Goal: Contribute content: Contribute content

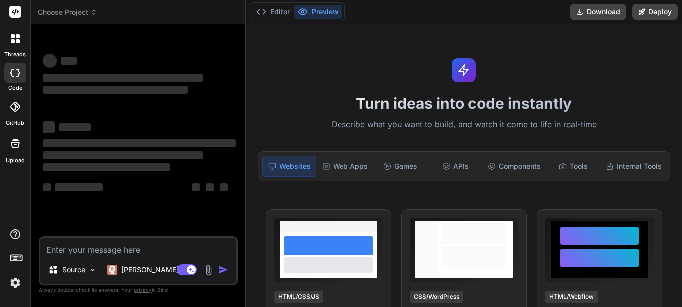
click at [124, 250] on textarea at bounding box center [138, 247] width 196 height 18
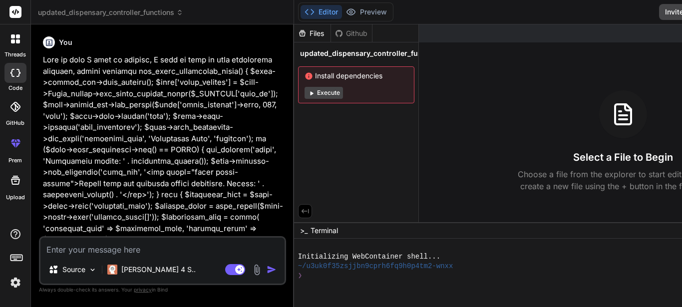
click at [20, 39] on div at bounding box center [15, 38] width 21 height 21
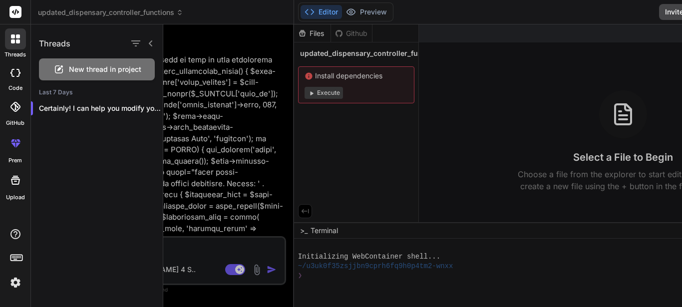
click at [83, 72] on span "New thread in project" at bounding box center [105, 69] width 72 height 10
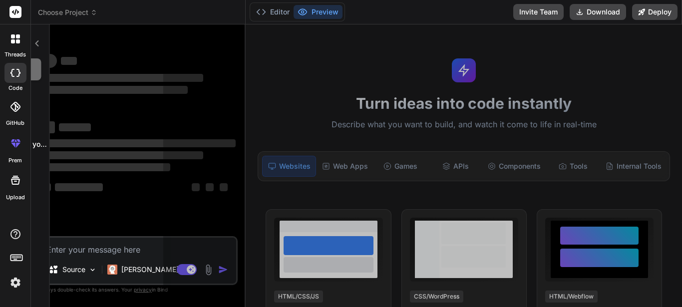
scroll to position [19, 0]
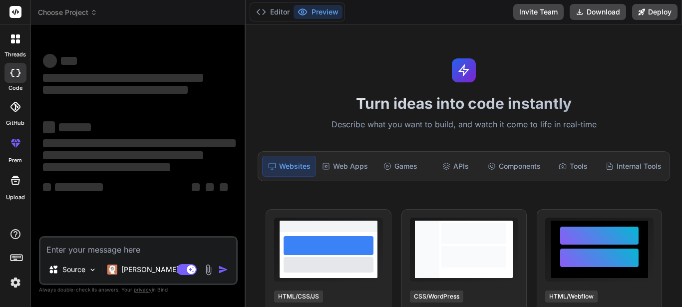
type textarea "x"
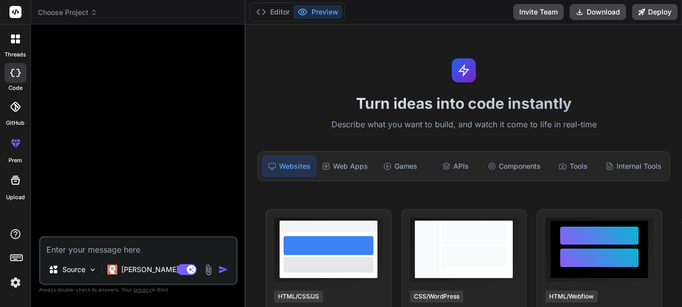
click at [95, 251] on textarea at bounding box center [138, 247] width 196 height 18
type textarea "T"
type textarea "x"
type textarea "Th"
type textarea "x"
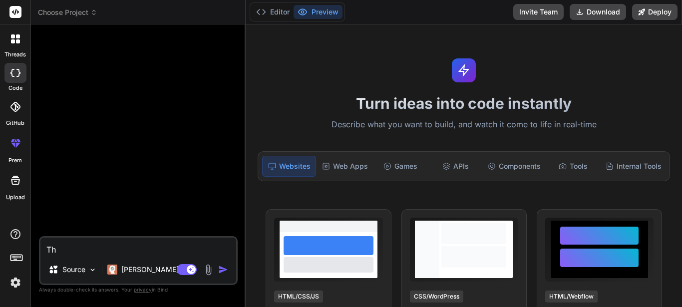
type textarea "Thi"
type textarea "x"
type textarea "This"
type textarea "x"
type textarea "This"
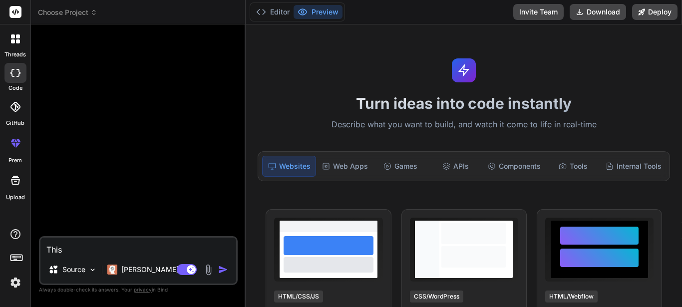
type textarea "x"
type textarea "This i"
type textarea "x"
type textarea "This is"
type textarea "x"
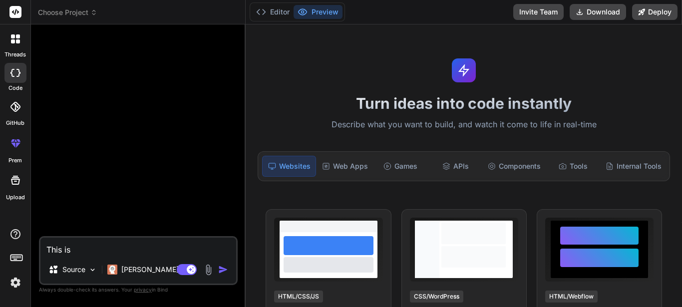
type textarea "This is"
type textarea "x"
type textarea "This is t"
type textarea "x"
type textarea "This is th"
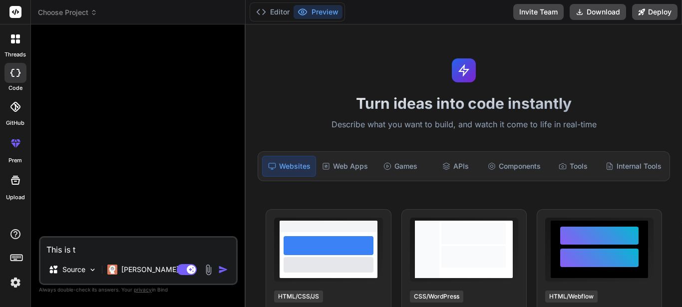
type textarea "x"
type textarea "This is the"
type textarea "x"
type textarea "This is the"
type textarea "x"
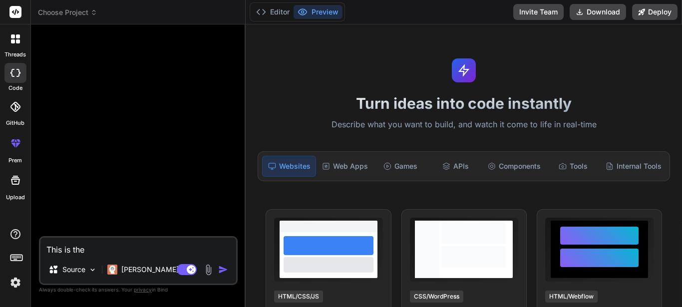
type textarea "This is the f"
type textarea "x"
type textarea "This is the"
type textarea "x"
type textarea "This is the f"
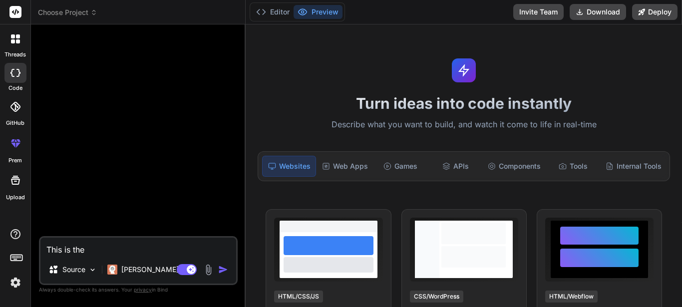
type textarea "x"
type textarea "This is the fu"
type textarea "x"
type textarea "This is the fun"
type textarea "x"
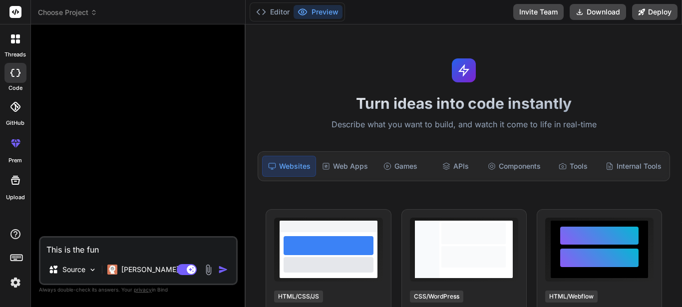
type textarea "This is the func"
type textarea "x"
type textarea "This is the funct"
type textarea "x"
type textarea "This is the functi"
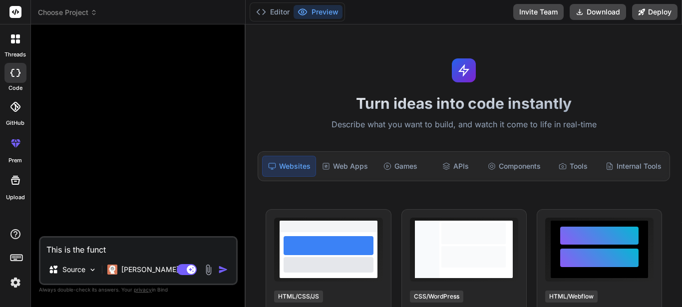
type textarea "x"
type textarea "This is the functio"
type textarea "x"
type textarea "This is the function"
type textarea "x"
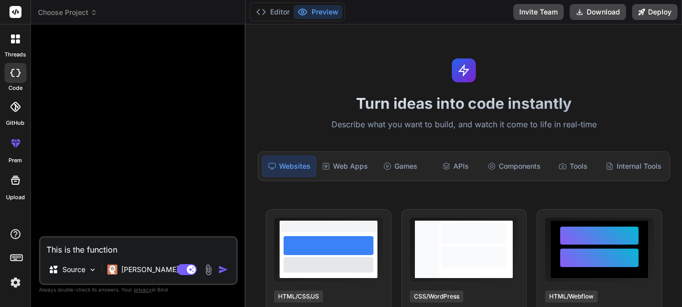
type textarea "This is the function"
type textarea "x"
type textarea "This is the function I"
type textarea "x"
type textarea "This is the function I"
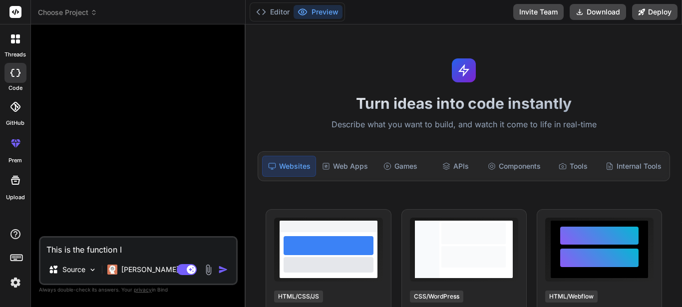
type textarea "x"
type textarea "This is the function I w"
type textarea "x"
type textarea "This is the function I wa"
type textarea "x"
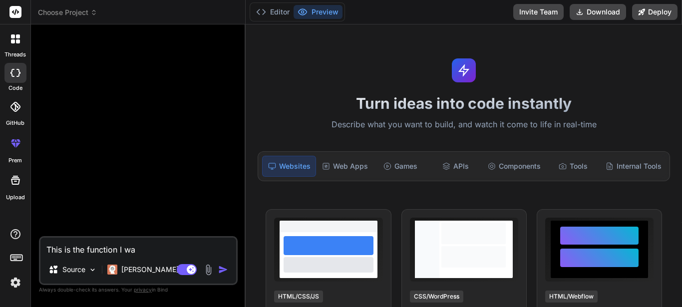
type textarea "This is the function I wan"
type textarea "x"
type textarea "This is the function I want"
type textarea "x"
type textarea "This is the function I want"
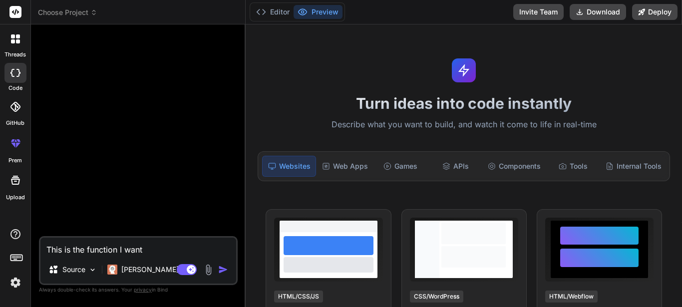
type textarea "x"
type textarea "This is the function I want t"
type textarea "x"
type textarea "This is the function I want to"
type textarea "x"
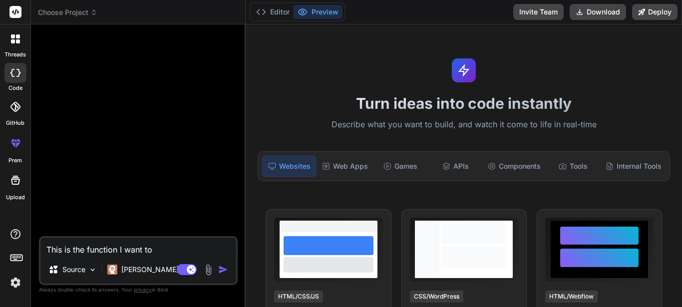
type textarea "This is the function I want to"
type textarea "x"
type textarea "This is the function I want to w"
type textarea "x"
type textarea "This is the function I want to wo"
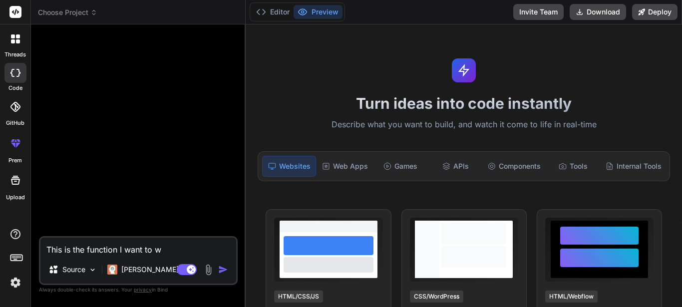
type textarea "x"
type textarea "This is the function I want to wor"
type textarea "x"
type textarea "This is the function I want to work"
type textarea "x"
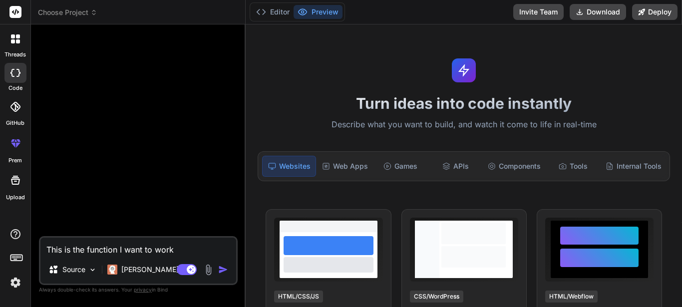
type textarea "This is the function I want to work"
type textarea "x"
type textarea "This is the function I want to work o"
type textarea "x"
type textarea "This is the function I want to work on"
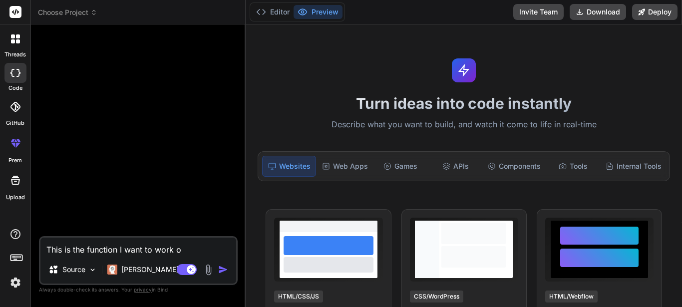
type textarea "x"
type textarea "This is the function I want to work on"
type textarea "x"
type textarea "This is the function I want to work on"
type textarea "x"
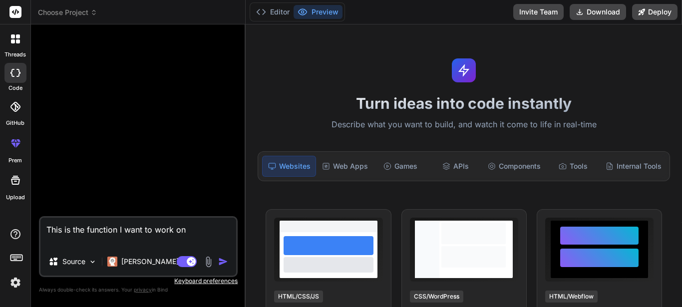
paste textarea "function add_brand($medicine_id=null) { $this->custom_lib->page_protect(); $dat…"
type textarea "This is the function I want to work on function add_brand($medicine_id=null) { …"
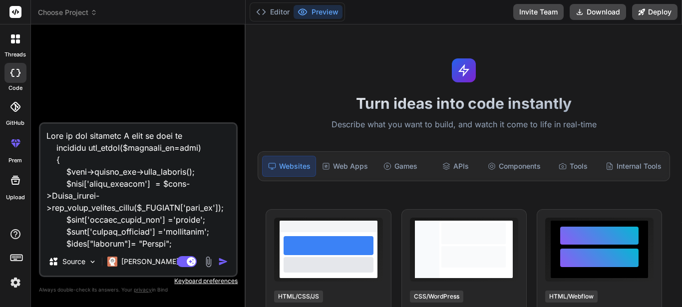
scroll to position [2615, 0]
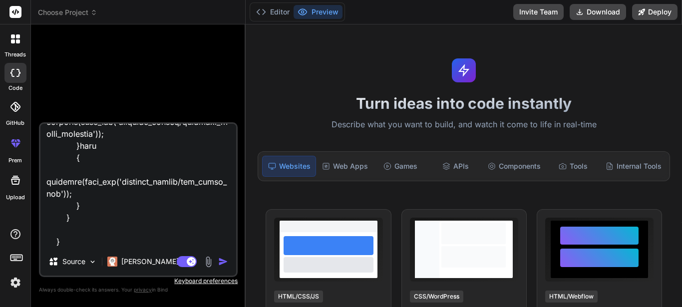
type textarea "x"
type textarea "This is the function I want to work on function add_brand($medicine_id=null) { …"
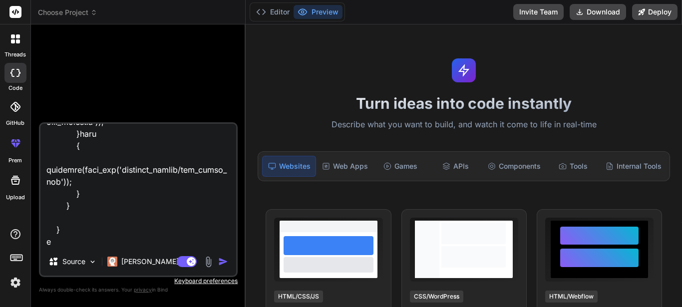
type textarea "x"
type textarea "This is the function I want to work on function add_brand($medicine_id=null) { …"
type textarea "x"
type textarea "This is the function I want to work on function add_brand($medicine_id=null) { …"
type textarea "x"
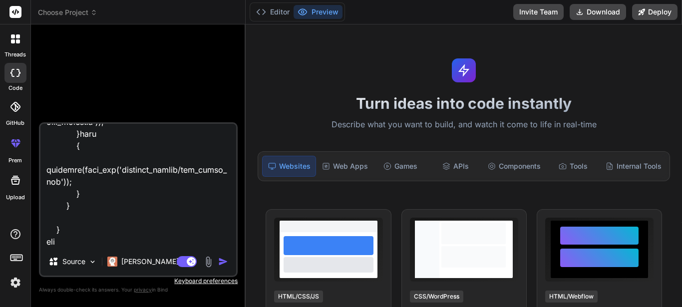
type textarea "This is the function I want to work on function add_brand($medicine_id=null) { …"
type textarea "x"
type textarea "This is the function I want to work on function add_brand($medicine_id=null) { …"
type textarea "x"
type textarea "This is the function I want to work on function add_brand($medicine_id=null) { …"
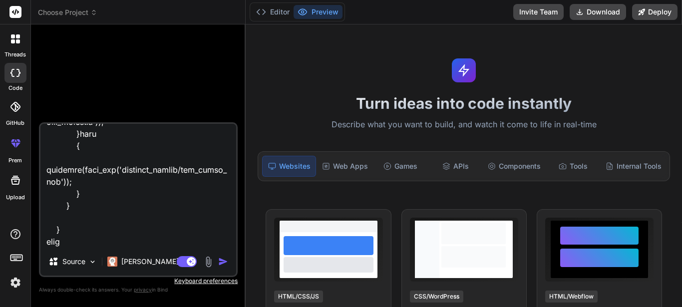
type textarea "x"
type textarea "This is the function I want to work on function add_brand($medicine_id=null) { …"
type textarea "x"
type textarea "This is the function I want to work on function add_brand($medicine_id=null) { …"
type textarea "x"
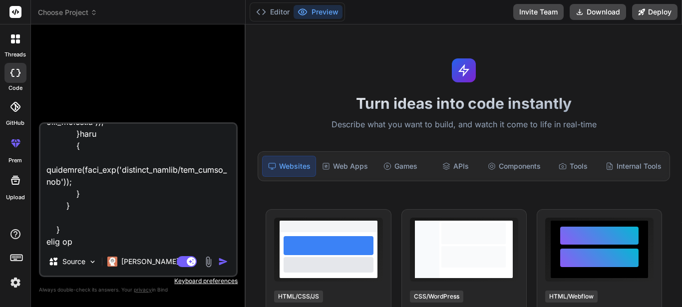
type textarea "This is the function I want to work on function add_brand($medicine_id=null) { …"
type textarea "x"
type textarea "This is the function I want to work on function add_brand($medicine_id=null) { …"
type textarea "x"
type textarea "This is the function I want to work on function add_brand($medicine_id=null) { …"
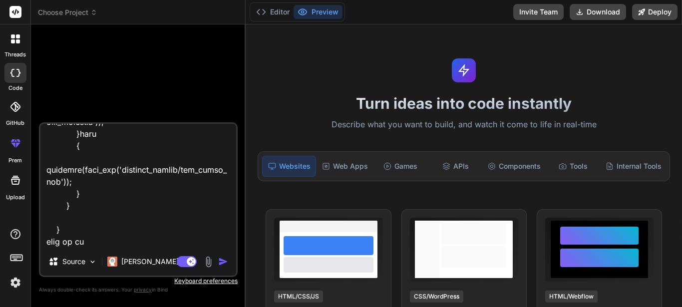
type textarea "x"
type textarea "This is the function I want to work on function add_brand($medicine_id=null) { …"
type textarea "x"
type textarea "This is the function I want to work on function add_brand($medicine_id=null) { …"
type textarea "x"
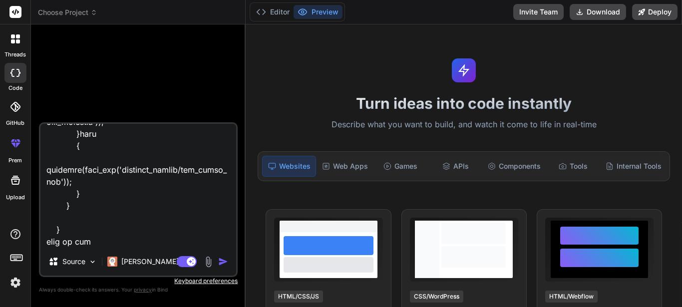
type textarea "This is the function I want to work on function add_brand($medicine_id=null) { …"
type textarea "x"
type textarea "This is the function I want to work on function add_brand($medicine_id=null) { …"
type textarea "x"
type textarea "This is the function I want to work on function add_brand($medicine_id=null) { …"
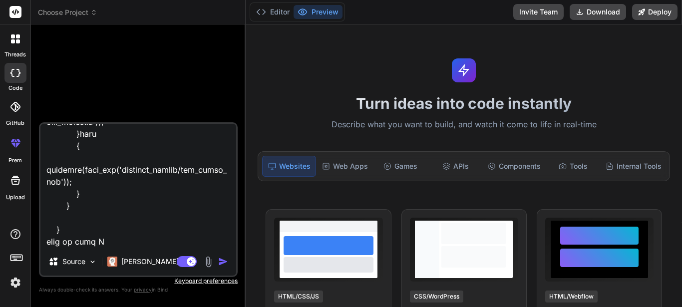
type textarea "x"
type textarea "This is the function I want to work on function add_brand($medicine_id=null) { …"
type textarea "x"
type textarea "This is the function I want to work on function add_brand($medicine_id=null) { …"
type textarea "x"
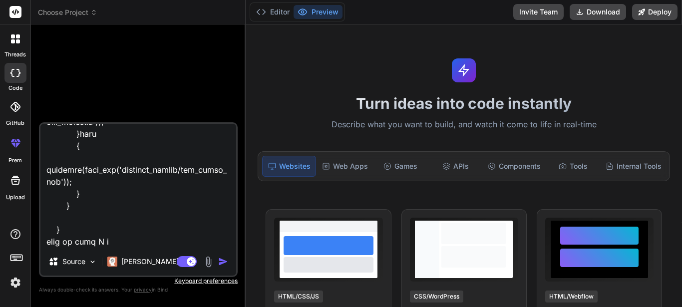
type textarea "This is the function I want to work on function add_brand($medicine_id=null) { …"
type textarea "x"
type textarea "This is the function I want to work on function add_brand($medicine_id=null) { …"
type textarea "x"
type textarea "This is the function I want to work on function add_brand($medicine_id=null) { …"
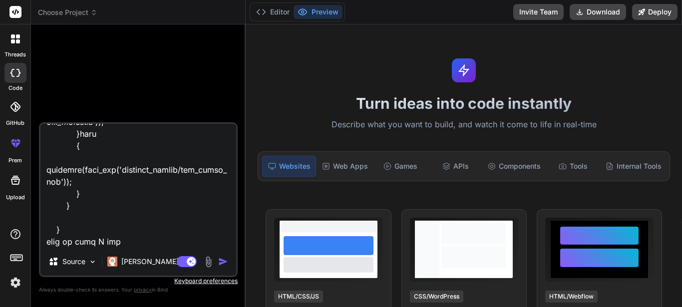
type textarea "x"
type textarea "This is the function I want to work on function add_brand($medicine_id=null) { …"
type textarea "x"
type textarea "This is the function I want to work on function add_brand($medicine_id=null) { …"
type textarea "x"
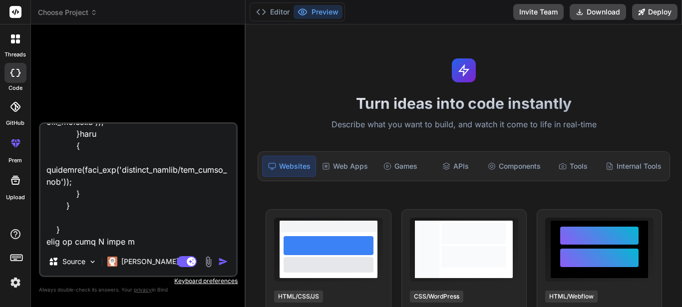
type textarea "This is the function I want to work on function add_brand($medicine_id=null) { …"
type textarea "x"
type textarea "This is the function I want to work on function add_brand($medicine_id=null) { …"
type textarea "x"
type textarea "This is the function I want to work on function add_brand($medicine_id=null) { …"
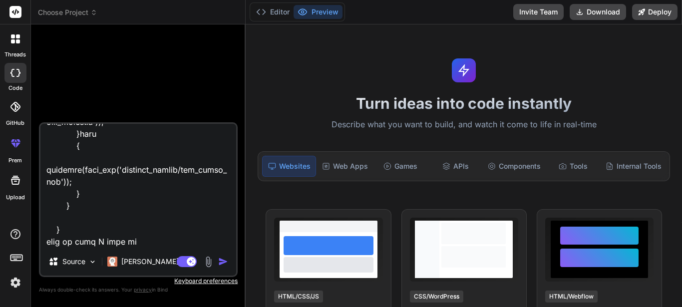
type textarea "x"
type textarea "This is the function I want to work on function add_brand($medicine_id=null) { …"
type textarea "x"
type textarea "This is the function I want to work on function add_brand($medicine_id=null) { …"
type textarea "x"
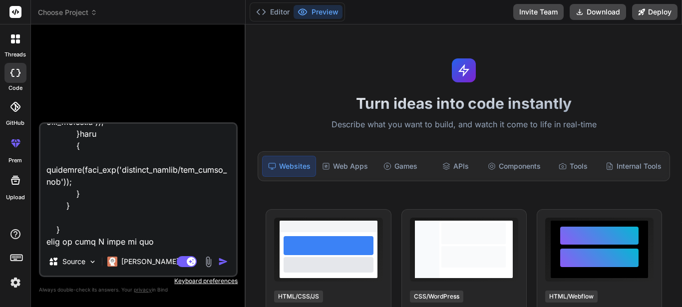
type textarea "This is the function I want to work on function add_brand($medicine_id=null) { …"
type textarea "x"
type textarea "This is the function I want to work on function add_brand($medicine_id=null) { …"
type textarea "x"
type textarea "This is the function I want to work on function add_brand($medicine_id=null) { …"
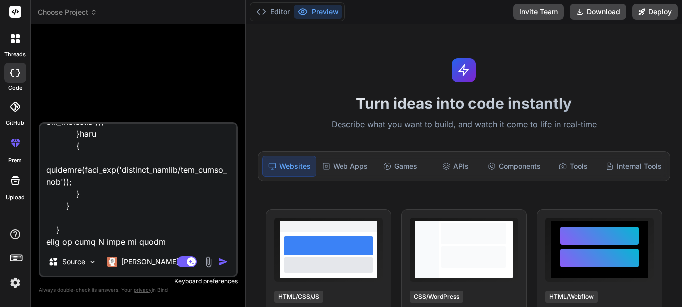
type textarea "x"
type textarea "This is the function I want to work on function add_brand($medicine_id=null) { …"
type textarea "x"
type textarea "This is the function I want to work on function add_brand($medicine_id=null) { …"
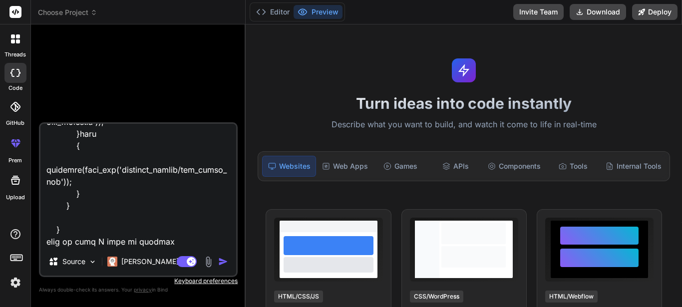
type textarea "x"
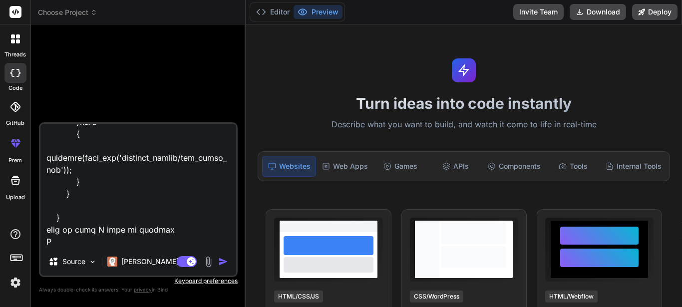
type textarea "This is the function I want to work on function add_brand($medicine_id=null) { …"
type textarea "x"
type textarea "This is the function I want to work on function add_brand($medicine_id=null) { …"
type textarea "x"
type textarea "This is the function I want to work on function add_brand($medicine_id=null) { …"
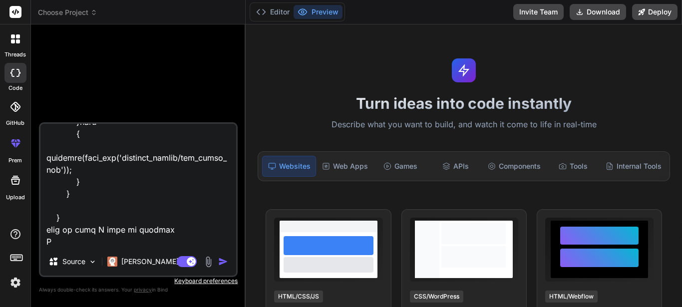
type textarea "x"
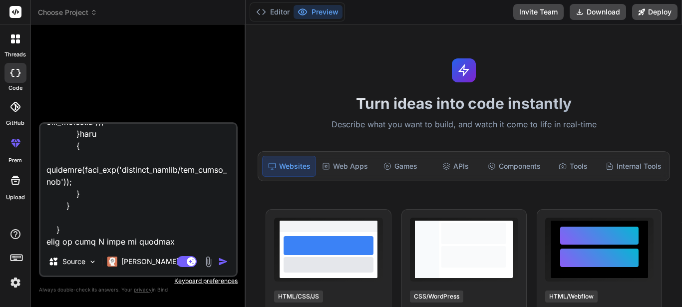
type textarea "This is the function I want to work on function add_brand($medicine_id=null) { …"
type textarea "x"
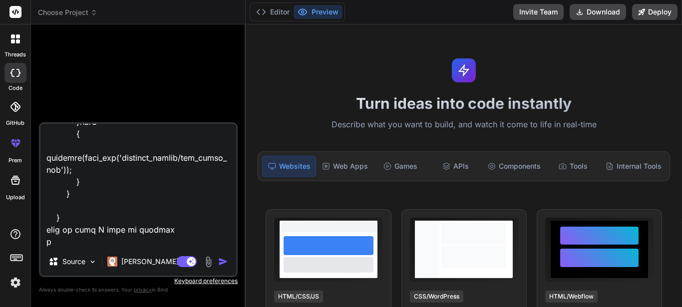
type textarea "This is the function I want to work on function add_brand($medicine_id=null) { …"
type textarea "x"
type textarea "This is the function I want to work on function add_brand($medicine_id=null) { …"
type textarea "x"
type textarea "This is the function I want to work on function add_brand($medicine_id=null) { …"
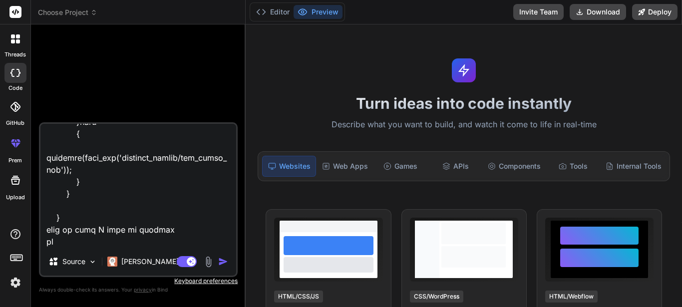
type textarea "x"
type textarea "This is the function I want to work on function add_brand($medicine_id=null) { …"
type textarea "x"
type textarea "This is the function I want to work on function add_brand($medicine_id=null) { …"
type textarea "x"
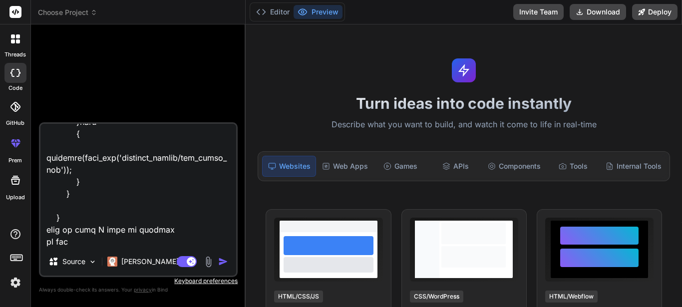
type textarea "This is the function I want to work on function add_brand($medicine_id=null) { …"
type textarea "x"
type textarea "This is the function I want to work on function add_brand($medicine_id=null) { …"
type textarea "x"
type textarea "This is the function I want to work on function add_brand($medicine_id=null) { …"
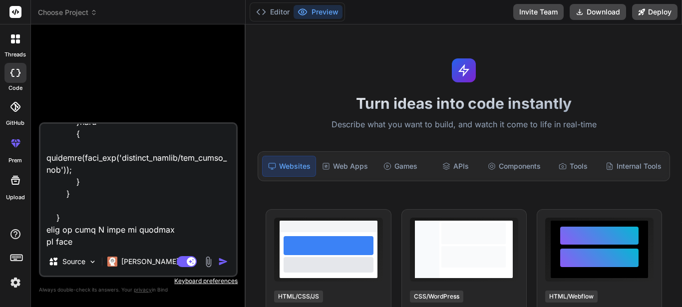
type textarea "x"
type textarea "This is the function I want to work on function add_brand($medicine_id=null) { …"
type textarea "x"
type textarea "This is the function I want to work on function add_brand($medicine_id=null) { …"
type textarea "x"
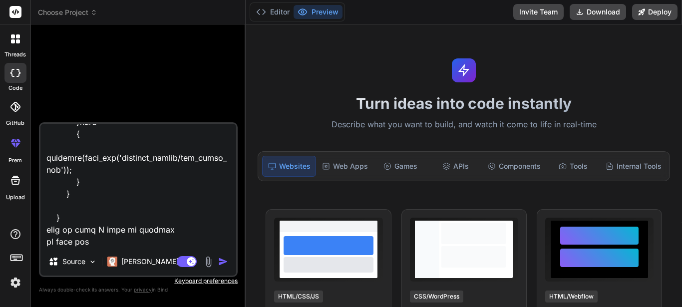
type textarea "This is the function I want to work on function add_brand($medicine_id=null) { …"
type textarea "x"
type textarea "This is the function I want to work on function add_brand($medicine_id=null) { …"
type textarea "x"
type textarea "This is the function I want to work on function add_brand($medicine_id=null) { …"
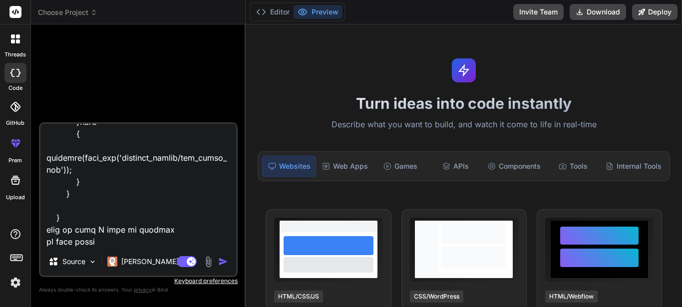
type textarea "x"
type textarea "This is the function I want to work on function add_brand($medicine_id=null) { …"
type textarea "x"
type textarea "This is the function I want to work on function add_brand($medicine_id=null) { …"
type textarea "x"
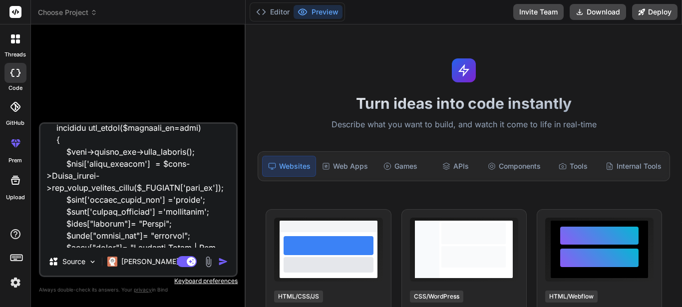
scroll to position [0, 0]
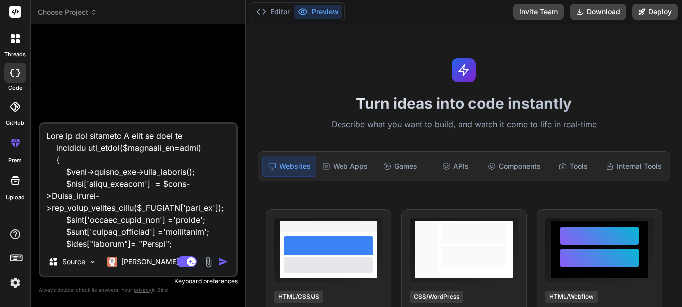
click at [98, 146] on textarea at bounding box center [138, 186] width 196 height 124
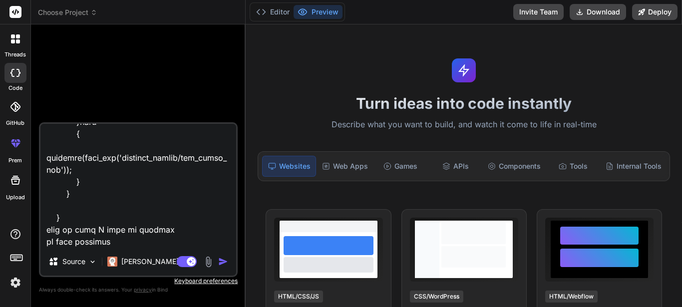
scroll to position [2640, 0]
click at [127, 244] on textarea at bounding box center [138, 186] width 196 height 124
type textarea "This is the function I want to work on function add_brand($medicine_id=null) { …"
type textarea "x"
paste textarea "add_brand"
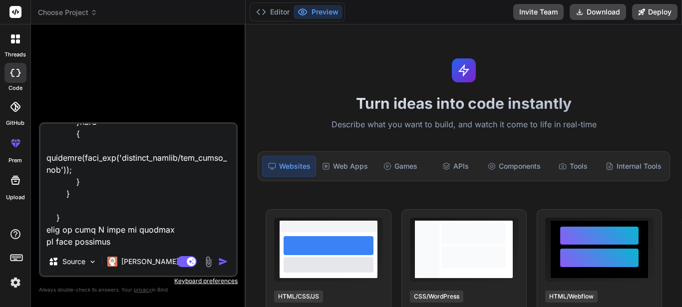
type textarea "This is the function I want to work on function add_brand($medicine_id=null) { …"
type textarea "x"
type textarea "This is the function I want to work on function add_brand($medicine_id=null) { …"
type textarea "x"
type textarea "This is the function I want to work on function add_brand($medicine_id=null) { …"
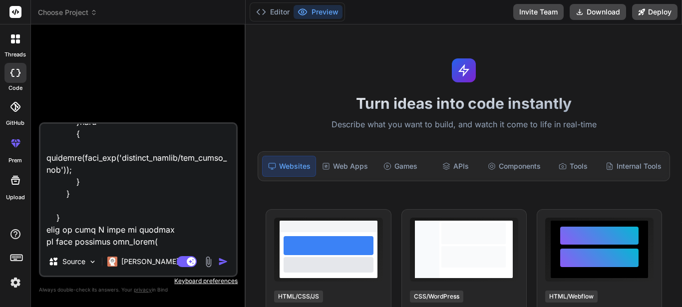
type textarea "x"
type textarea "This is the function I want to work on function add_brand($medicine_id=null) { …"
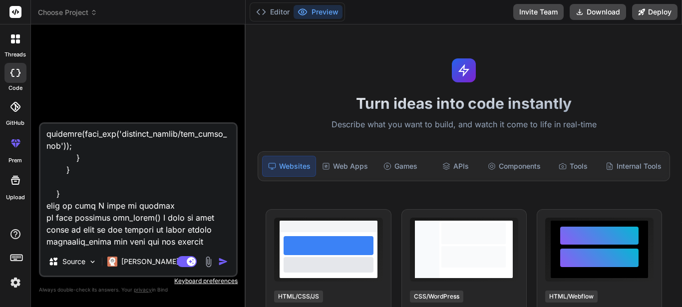
scroll to position [2676, 0]
paste textarea "[location] => [uuid] => [manufacturer] => 2 [category] => 0 [name] => BC10 [rem…"
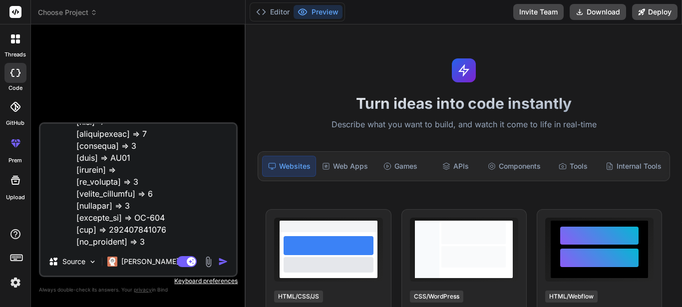
scroll to position [2806, 0]
drag, startPoint x: 138, startPoint y: 157, endPoint x: 111, endPoint y: 157, distance: 27.0
click at [111, 157] on textarea at bounding box center [138, 186] width 196 height 124
click at [156, 146] on textarea at bounding box center [138, 186] width 196 height 124
click at [132, 232] on textarea at bounding box center [138, 186] width 196 height 124
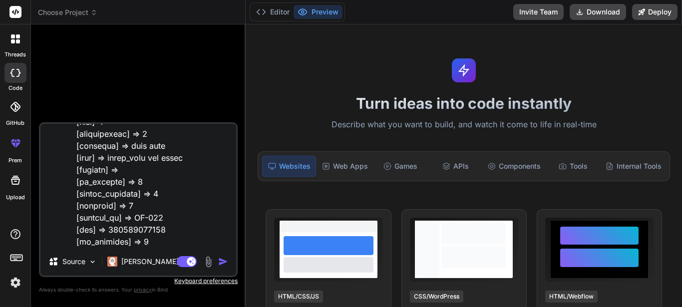
click at [132, 232] on textarea at bounding box center [138, 186] width 196 height 124
click at [147, 238] on textarea at bounding box center [138, 186] width 196 height 124
click at [147, 185] on textarea at bounding box center [138, 186] width 196 height 124
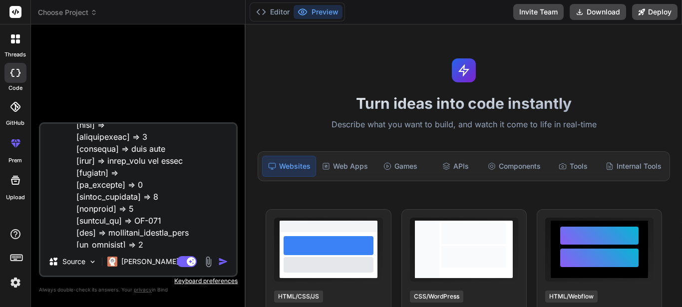
scroll to position [2708, 0]
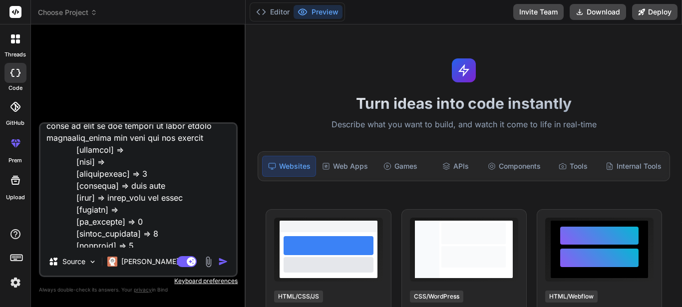
click at [140, 152] on textarea at bounding box center [138, 186] width 196 height 124
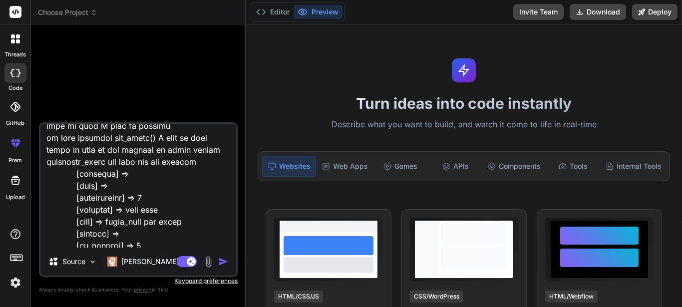
paste textarea "https://bsuth.careconnect.ng/medicine_brands/add_brand/?class=18903849-f12c-401…"
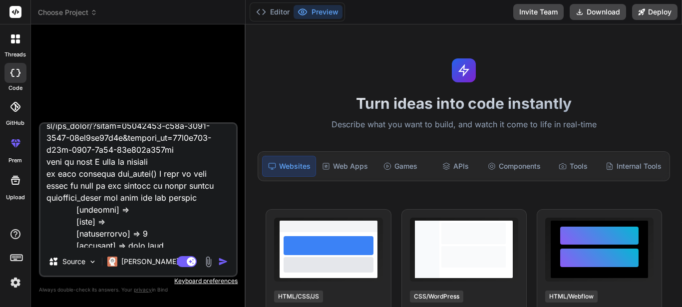
drag, startPoint x: 132, startPoint y: 198, endPoint x: 169, endPoint y: 198, distance: 37.0
click at [169, 198] on textarea at bounding box center [138, 186] width 196 height 124
click at [183, 211] on textarea at bounding box center [138, 186] width 196 height 124
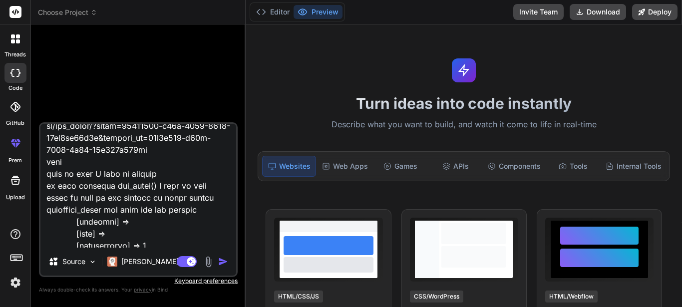
paste textarea "generic_id"
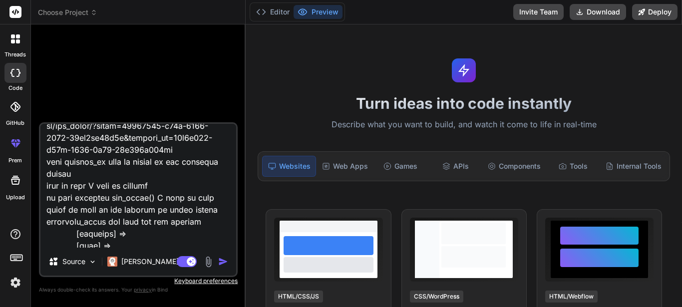
click at [149, 197] on textarea at bounding box center [138, 186] width 196 height 124
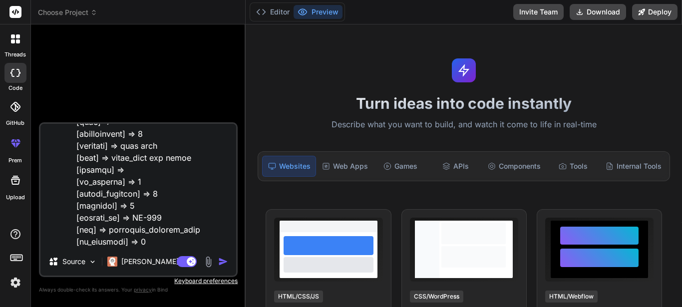
scroll to position [2891, 0]
click at [166, 146] on textarea at bounding box center [138, 186] width 196 height 124
paste textarea "generic_id"
click at [202, 159] on textarea at bounding box center [138, 186] width 196 height 124
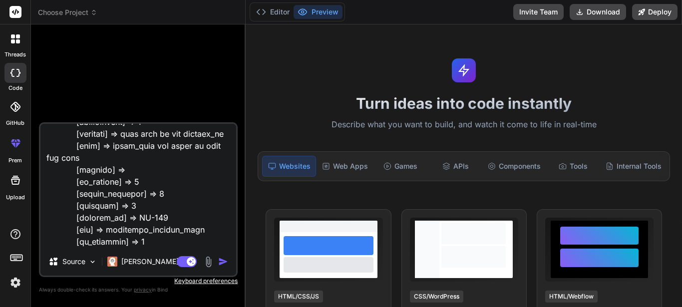
scroll to position [2903, 0]
drag, startPoint x: 156, startPoint y: 218, endPoint x: 129, endPoint y: 216, distance: 27.5
click at [129, 216] on textarea at bounding box center [138, 186] width 196 height 124
click at [129, 203] on textarea at bounding box center [138, 186] width 196 height 124
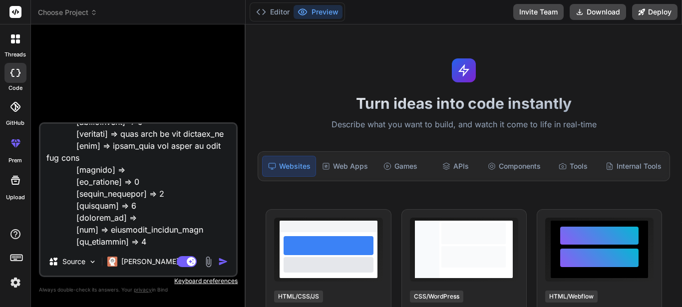
drag, startPoint x: 151, startPoint y: 174, endPoint x: 145, endPoint y: 174, distance: 6.0
click at [145, 174] on textarea at bounding box center [138, 186] width 196 height 124
click at [164, 238] on textarea at bounding box center [138, 186] width 196 height 124
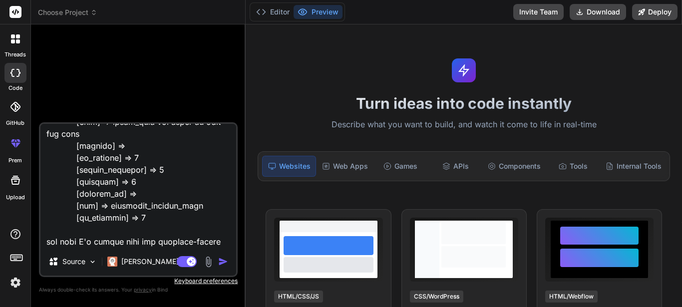
paste textarea "// add medicine-brand $brand_id = $this->Medicine_brand_models->add_medicine_br…"
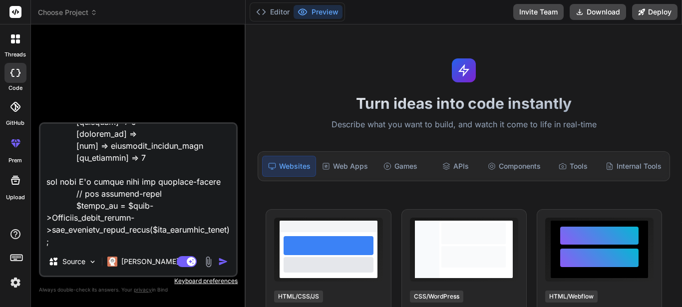
scroll to position [2986, 0]
click at [116, 242] on textarea at bounding box center [138, 186] width 196 height 124
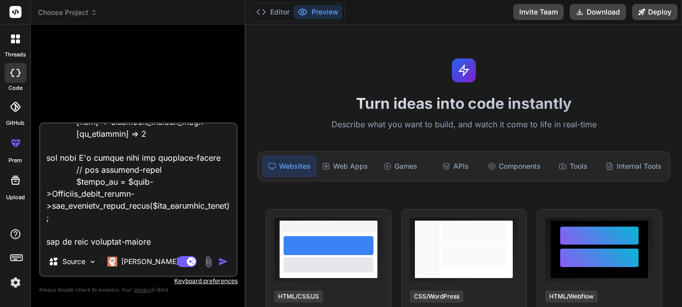
click at [160, 169] on textarea at bounding box center [138, 186] width 196 height 124
click at [189, 207] on textarea at bounding box center [138, 186] width 196 height 124
click at [226, 209] on textarea at bounding box center [138, 186] width 196 height 124
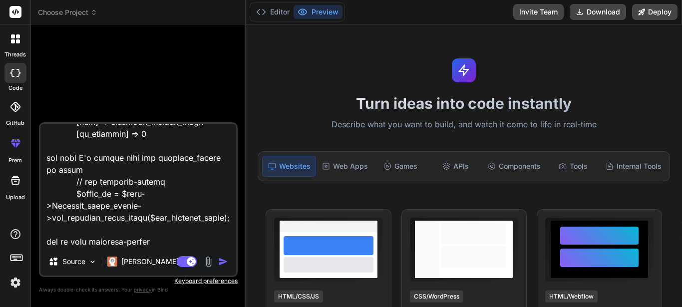
scroll to position [3023, 0]
click at [164, 170] on textarea at bounding box center [138, 186] width 196 height 124
click at [153, 241] on textarea at bounding box center [138, 186] width 196 height 124
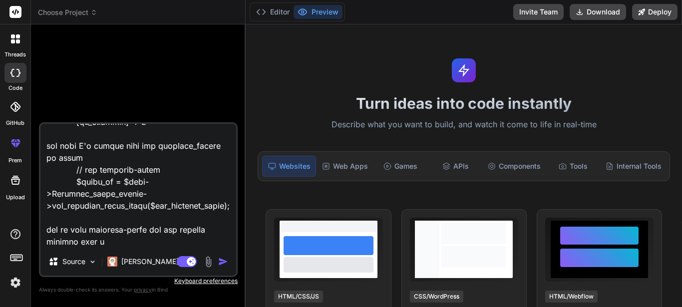
click at [160, 231] on textarea at bounding box center [138, 186] width 196 height 124
click at [121, 246] on textarea at bounding box center [138, 186] width 196 height 124
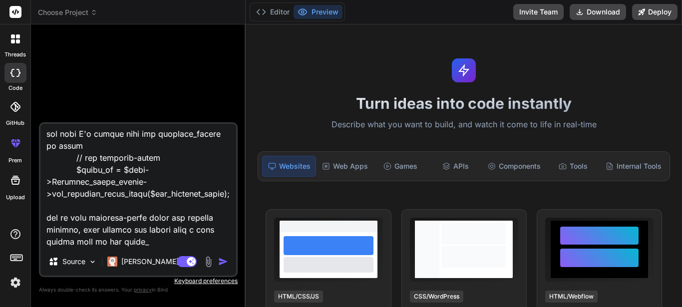
click at [125, 243] on textarea at bounding box center [138, 186] width 196 height 124
paste textarea "arm_dispensaries"
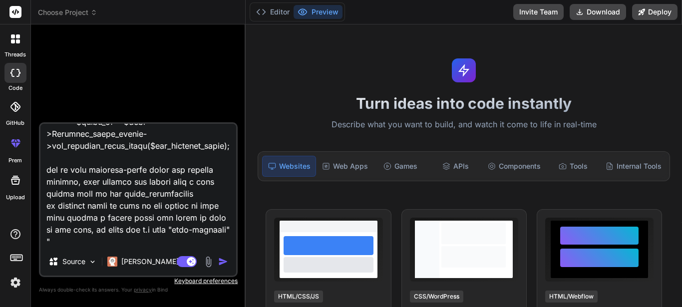
scroll to position [3094, 0]
click at [185, 241] on textarea at bounding box center [138, 186] width 196 height 124
click at [156, 235] on textarea at bounding box center [138, 186] width 196 height 124
click at [116, 245] on textarea at bounding box center [138, 186] width 196 height 124
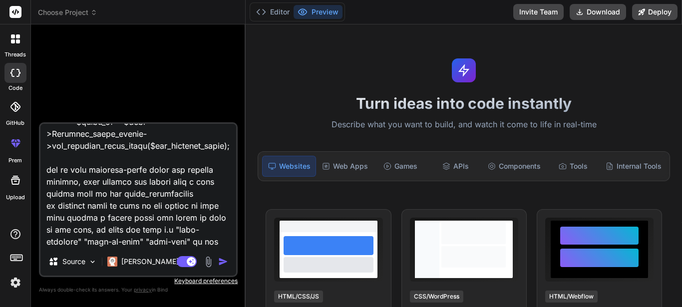
click at [126, 220] on textarea at bounding box center [138, 186] width 196 height 124
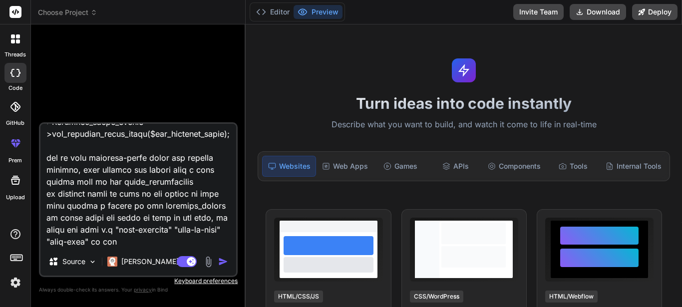
scroll to position [3107, 0]
click at [151, 243] on textarea at bounding box center [138, 186] width 196 height 124
paste textarea "pharm_dispensaries"
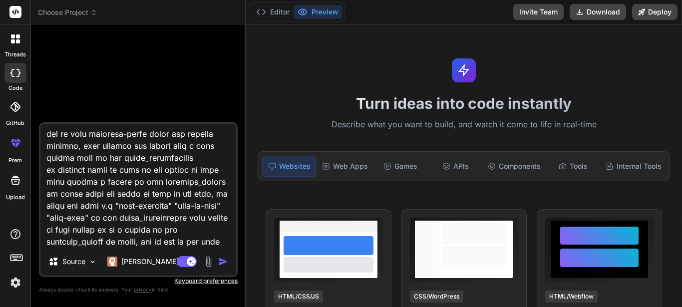
scroll to position [3142, 0]
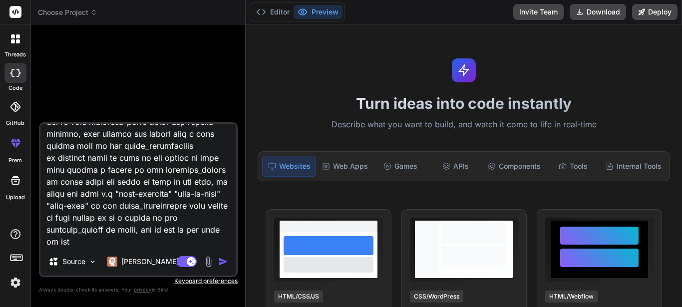
paste textarea "pharm_dispensaries"
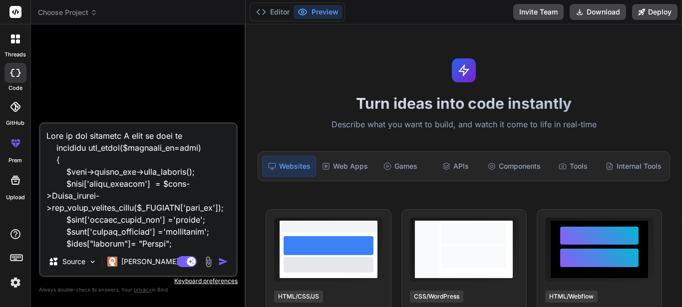
type textarea "This is the function I want to work on function add_brand($medicine_id=null) { …"
type textarea "x"
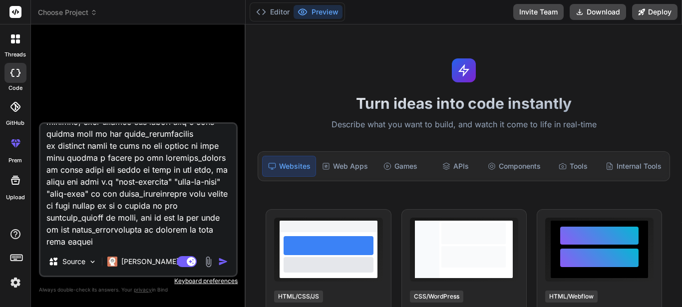
type textarea "This is the function I want to work on function add_brand($medicine_id=null) { …"
type textarea "x"
type textarea "This is the function I want to work on function add_brand($medicine_id=null) { …"
type textarea "x"
type textarea "This is the function I want to work on function add_brand($medicine_id=null) { …"
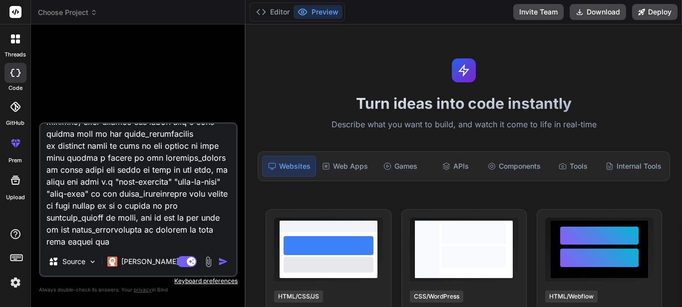
type textarea "x"
type textarea "This is the function I want to work on function add_brand($medicine_id=null) { …"
type textarea "x"
type textarea "This is the function I want to work on function add_brand($medicine_id=null) { …"
type textarea "x"
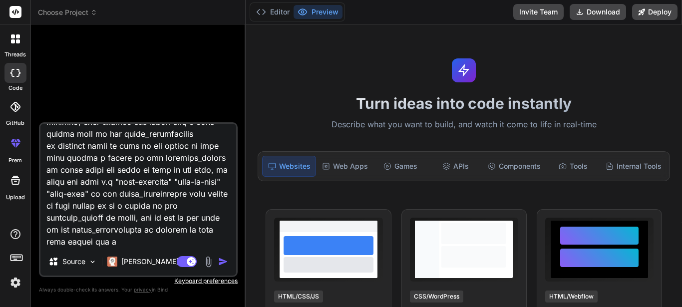
type textarea "This is the function I want to work on function add_brand($medicine_id=null) { …"
type textarea "x"
type textarea "This is the function I want to work on function add_brand($medicine_id=null) { …"
type textarea "x"
type textarea "This is the function I want to work on function add_brand($medicine_id=null) { …"
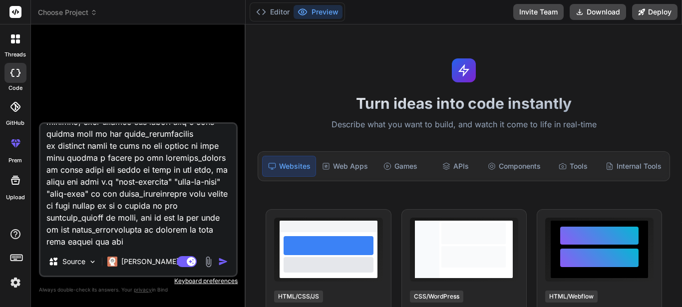
type textarea "x"
type textarea "This is the function I want to work on function add_brand($medicine_id=null) { …"
type textarea "x"
type textarea "This is the function I want to work on function add_brand($medicine_id=null) { …"
type textarea "x"
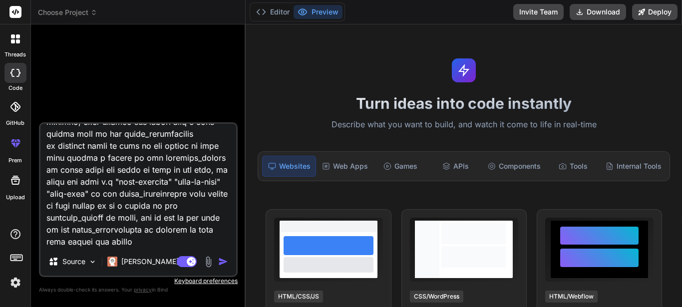
type textarea "This is the function I want to work on function add_brand($medicine_id=null) { …"
type textarea "x"
type textarea "This is the function I want to work on function add_brand($medicine_id=null) { …"
type textarea "x"
type textarea "This is the function I want to work on function add_brand($medicine_id=null) { …"
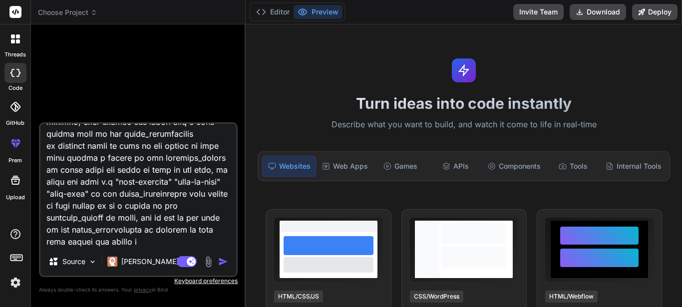
type textarea "x"
type textarea "This is the function I want to work on function add_brand($medicine_id=null) { …"
type textarea "x"
type textarea "This is the function I want to work on function add_brand($medicine_id=null) { …"
type textarea "x"
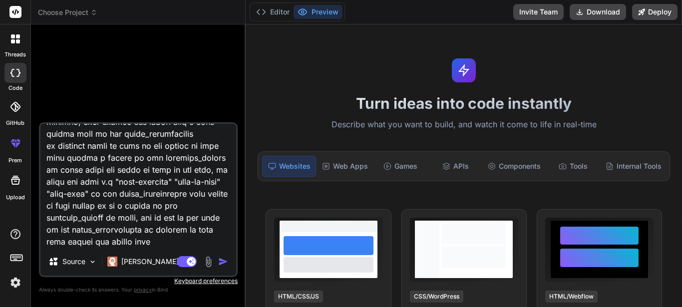
type textarea "This is the function I want to work on function add_brand($medicine_id=null) { …"
type textarea "x"
type textarea "This is the function I want to work on function add_brand($medicine_id=null) { …"
type textarea "x"
type textarea "This is the function I want to work on function add_brand($medicine_id=null) { …"
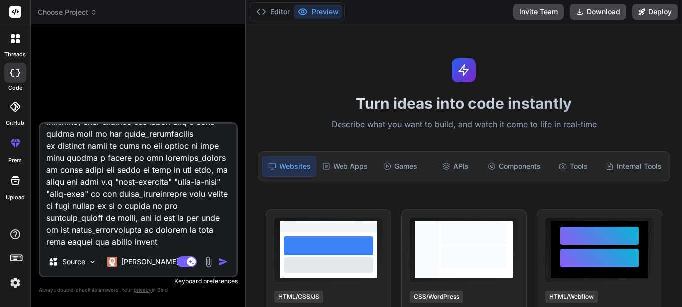
type textarea "x"
type textarea "This is the function I want to work on function add_brand($medicine_id=null) { …"
type textarea "x"
type textarea "This is the function I want to work on function add_brand($medicine_id=null) { …"
type textarea "x"
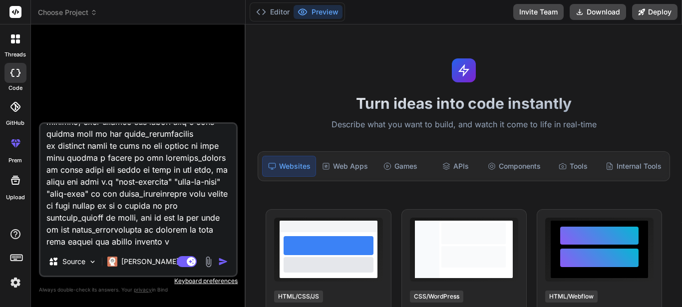
type textarea "This is the function I want to work on function add_brand($medicine_id=null) { …"
type textarea "x"
type textarea "This is the function I want to work on function add_brand($medicine_id=null) { …"
type textarea "x"
type textarea "This is the function I want to work on function add_brand($medicine_id=null) { …"
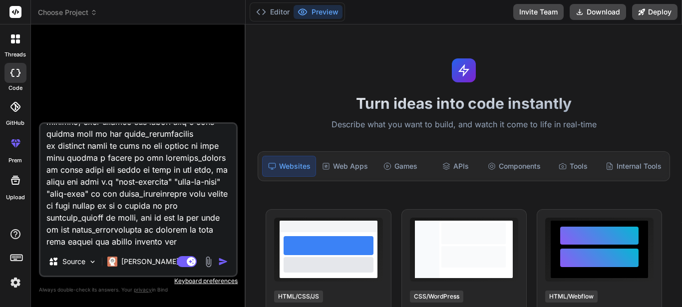
type textarea "x"
type textarea "This is the function I want to work on function add_brand($medicine_id=null) { …"
type textarea "x"
type textarea "This is the function I want to work on function add_brand($medicine_id=null) { …"
type textarea "x"
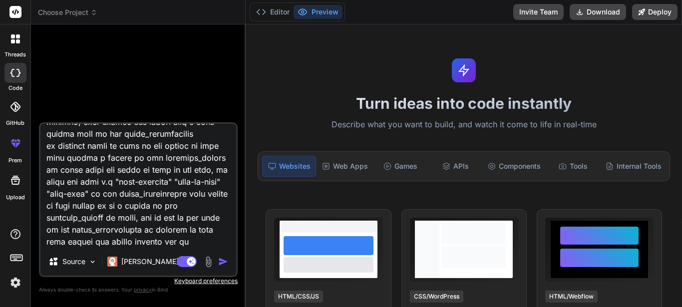
type textarea "This is the function I want to work on function add_brand($medicine_id=null) { …"
type textarea "x"
type textarea "This is the function I want to work on function add_brand($medicine_id=null) { …"
type textarea "x"
type textarea "This is the function I want to work on function add_brand($medicine_id=null) { …"
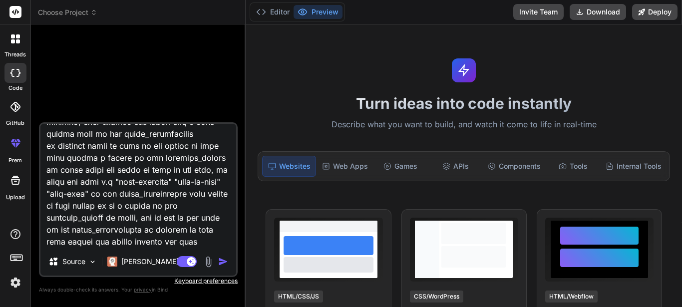
type textarea "x"
type textarea "This is the function I want to work on function add_brand($medicine_id=null) { …"
type textarea "x"
type textarea "This is the function I want to work on function add_brand($medicine_id=null) { …"
type textarea "x"
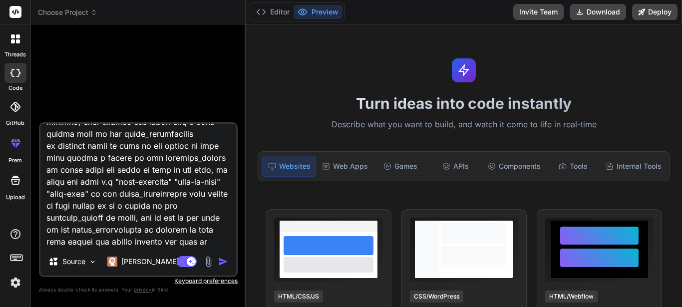
type textarea "This is the function I want to work on function add_brand($medicine_id=null) { …"
type textarea "x"
type textarea "This is the function I want to work on function add_brand($medicine_id=null) { …"
type textarea "x"
type textarea "This is the function I want to work on function add_brand($medicine_id=null) { …"
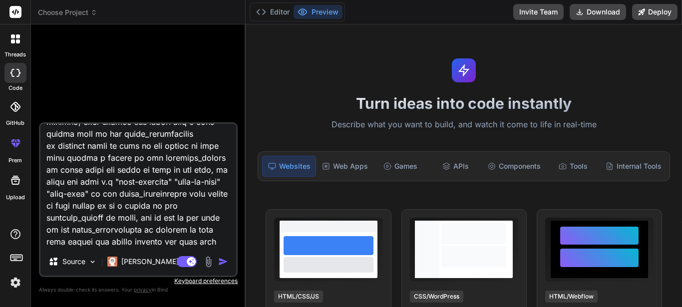
type textarea "x"
type textarea "This is the function I want to work on function add_brand($medicine_id=null) { …"
type textarea "x"
type textarea "This is the function I want to work on function add_brand($medicine_id=null) { …"
type textarea "x"
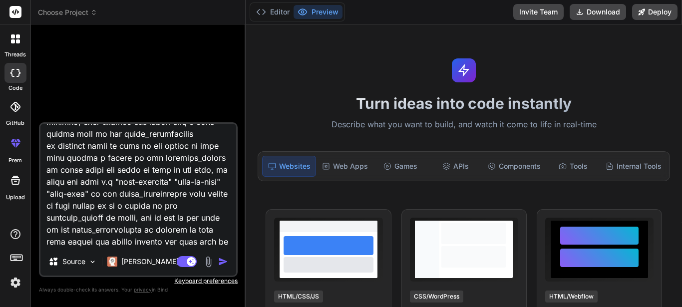
type textarea "This is the function I want to work on function add_brand($medicine_id=null) { …"
type textarea "x"
type textarea "This is the function I want to work on function add_brand($medicine_id=null) { …"
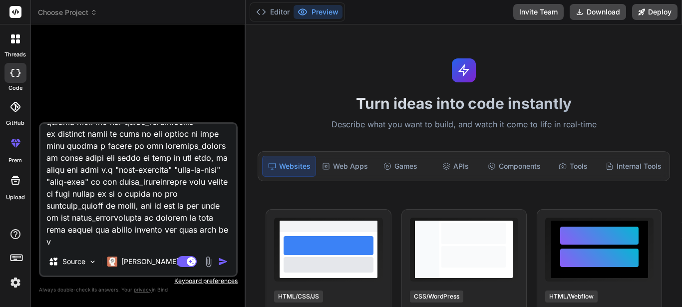
type textarea "x"
type textarea "This is the function I want to work on function add_brand($medicine_id=null) { …"
type textarea "x"
type textarea "This is the function I want to work on function add_brand($medicine_id=null) { …"
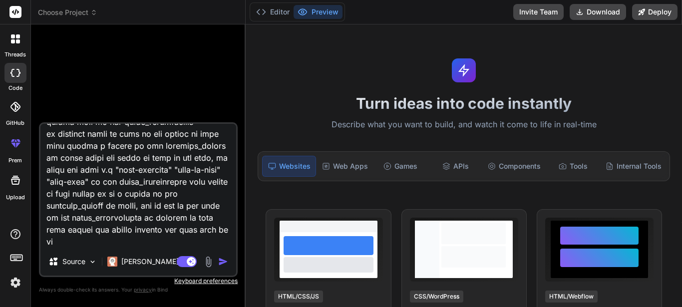
type textarea "x"
type textarea "This is the function I want to work on function add_brand($medicine_id=null) { …"
type textarea "x"
type textarea "This is the function I want to work on function add_brand($medicine_id=null) { …"
type textarea "x"
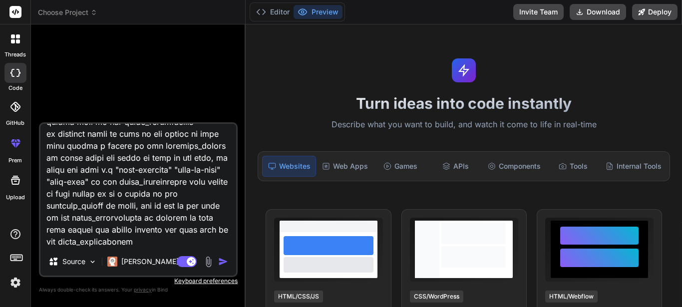
type textarea "This is the function I want to work on function add_brand($medicine_id=null) { …"
type textarea "x"
type textarea "This is the function I want to work on function add_brand($medicine_id=null) { …"
type textarea "x"
type textarea "This is the function I want to work on function add_brand($medicine_id=null) { …"
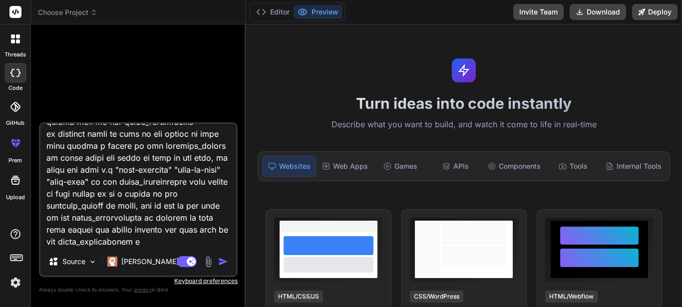
type textarea "x"
type textarea "This is the function I want to work on function add_brand($medicine_id=null) { …"
type textarea "x"
type textarea "This is the function I want to work on function add_brand($medicine_id=null) { …"
type textarea "x"
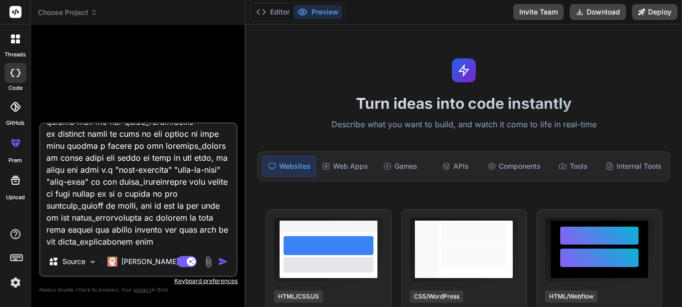
type textarea "This is the function I want to work on function add_brand($medicine_id=null) { …"
type textarea "x"
type textarea "This is the function I want to work on function add_brand($medicine_id=null) { …"
type textarea "x"
type textarea "This is the function I want to work on function add_brand($medicine_id=null) { …"
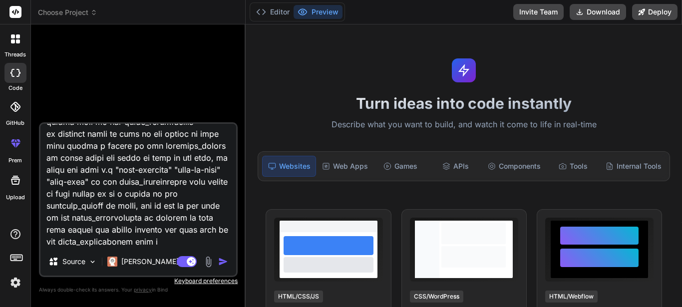
type textarea "x"
type textarea "This is the function I want to work on function add_brand($medicine_id=null) { …"
type textarea "x"
type textarea "This is the function I want to work on function add_brand($medicine_id=null) { …"
type textarea "x"
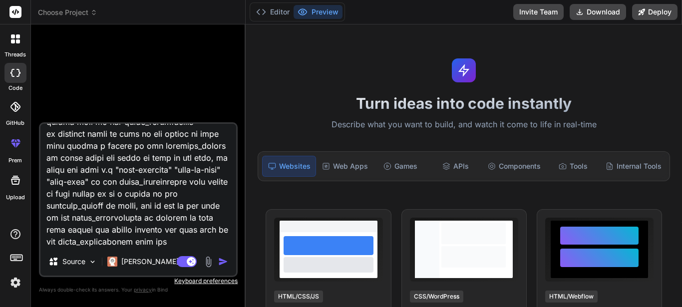
type textarea "This is the function I want to work on function add_brand($medicine_id=null) { …"
type textarea "x"
type textarea "This is the function I want to work on function add_brand($medicine_id=null) { …"
type textarea "x"
type textarea "This is the function I want to work on function add_brand($medicine_id=null) { …"
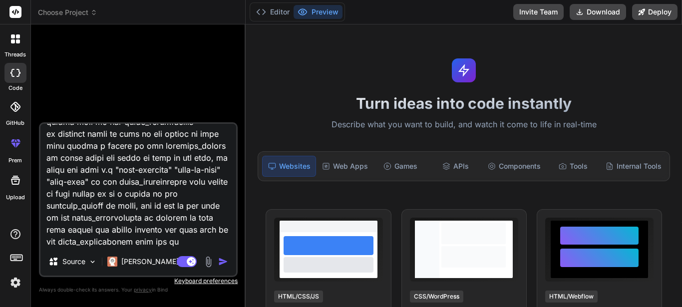
type textarea "x"
type textarea "This is the function I want to work on function add_brand($medicine_id=null) { …"
type textarea "x"
type textarea "This is the function I want to work on function add_brand($medicine_id=null) { …"
type textarea "x"
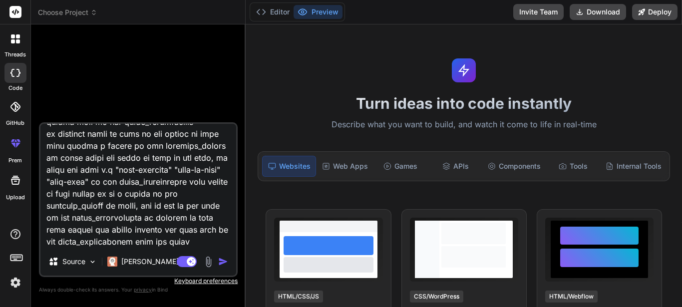
type textarea "This is the function I want to work on function add_brand($medicine_id=null) { …"
type textarea "x"
type textarea "This is the function I want to work on function add_brand($medicine_id=null) { …"
type textarea "x"
type textarea "This is the function I want to work on function add_brand($medicine_id=null) { …"
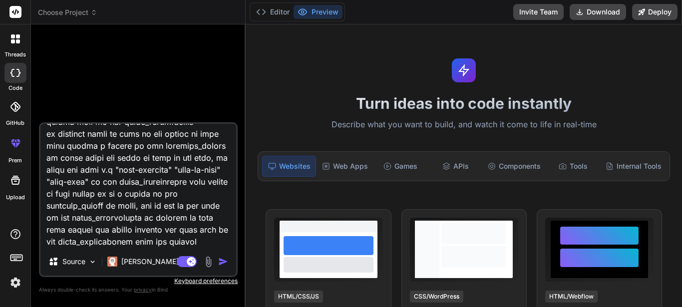
type textarea "x"
type textarea "This is the function I want to work on function add_brand($medicine_id=null) { …"
type textarea "x"
type textarea "This is the function I want to work on function add_brand($medicine_id=null) { …"
type textarea "x"
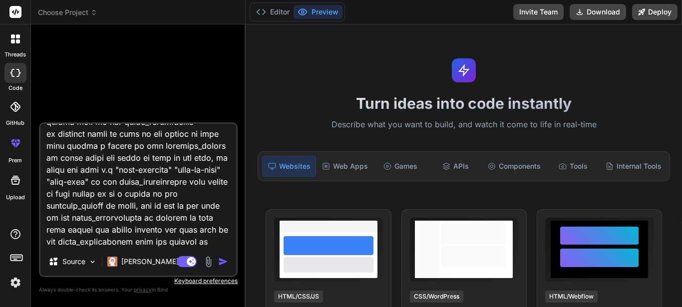
type textarea "This is the function I want to work on function add_brand($medicine_id=null) { …"
type textarea "x"
type textarea "This is the function I want to work on function add_brand($medicine_id=null) { …"
type textarea "x"
type textarea "This is the function I want to work on function add_brand($medicine_id=null) { …"
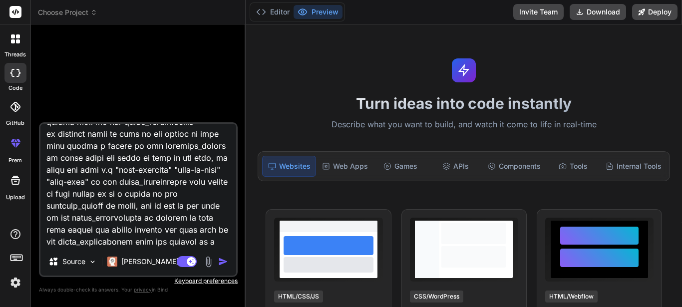
type textarea "x"
type textarea "This is the function I want to work on function add_brand($medicine_id=null) { …"
type textarea "x"
type textarea "This is the function I want to work on function add_brand($medicine_id=null) { …"
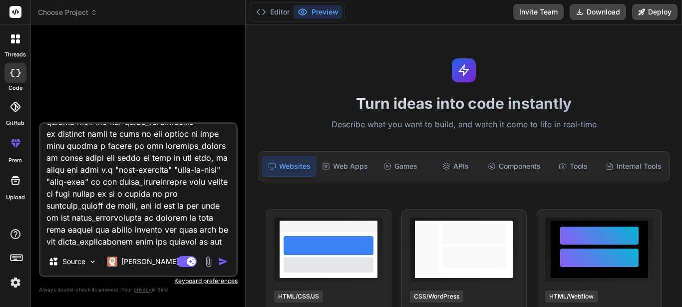
type textarea "x"
type textarea "This is the function I want to work on function add_brand($medicine_id=null) { …"
type textarea "x"
type textarea "This is the function I want to work on function add_brand($medicine_id=null) { …"
type textarea "x"
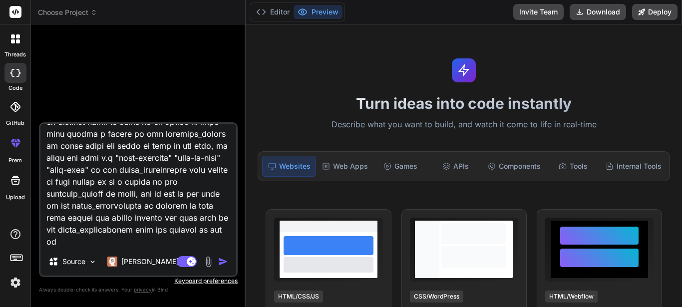
type textarea "This is the function I want to work on function add_brand($medicine_id=null) { …"
type textarea "x"
type textarea "This is the function I want to work on function add_brand($medicine_id=null) { …"
type textarea "x"
type textarea "This is the function I want to work on function add_brand($medicine_id=null) { …"
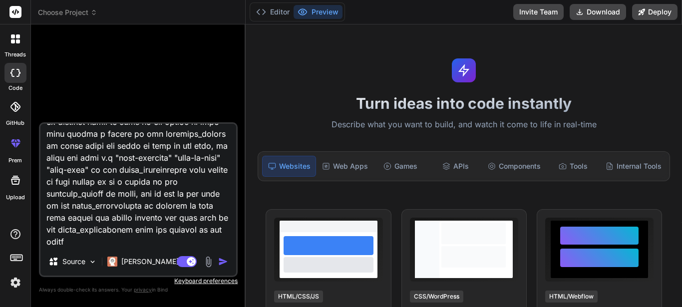
type textarea "x"
type textarea "This is the function I want to work on function add_brand($medicine_id=null) { …"
type textarea "x"
type textarea "This is the function I want to work on function add_brand($medicine_id=null) { …"
type textarea "x"
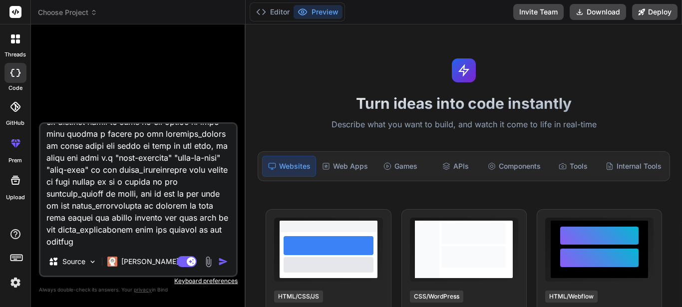
type textarea "This is the function I want to work on function add_brand($medicine_id=null) { …"
type textarea "x"
type textarea "This is the function I want to work on function add_brand($medicine_id=null) { …"
type textarea "x"
type textarea "This is the function I want to work on function add_brand($medicine_id=null) { …"
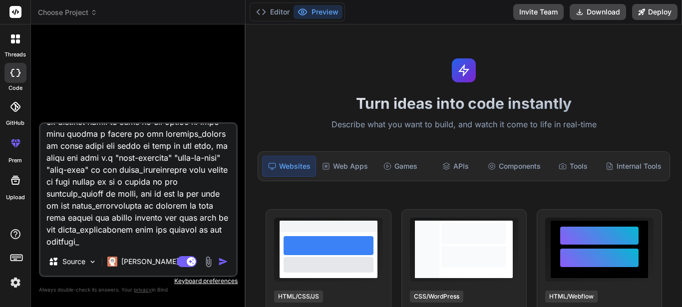
type textarea "x"
type textarea "This is the function I want to work on function add_brand($medicine_id=null) { …"
type textarea "x"
type textarea "This is the function I want to work on function add_brand($medicine_id=null) { …"
type textarea "x"
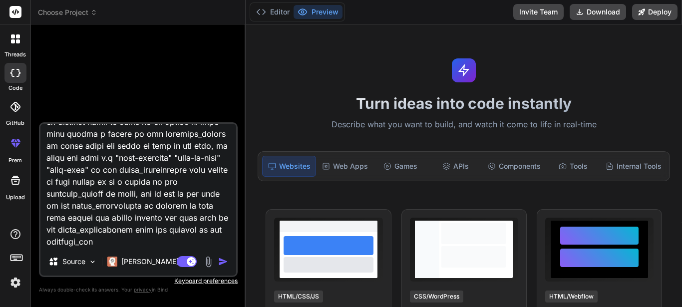
type textarea "This is the function I want to work on function add_brand($medicine_id=null) { …"
type textarea "x"
type textarea "This is the function I want to work on function add_brand($medicine_id=null) { …"
type textarea "x"
type textarea "This is the function I want to work on function add_brand($medicine_id=null) { …"
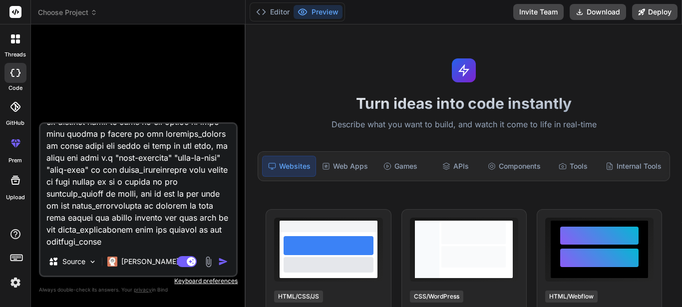
type textarea "x"
type textarea "This is the function I want to work on function add_brand($medicine_id=null) { …"
type textarea "x"
type textarea "This is the function I want to work on function add_brand($medicine_id=null) { …"
type textarea "x"
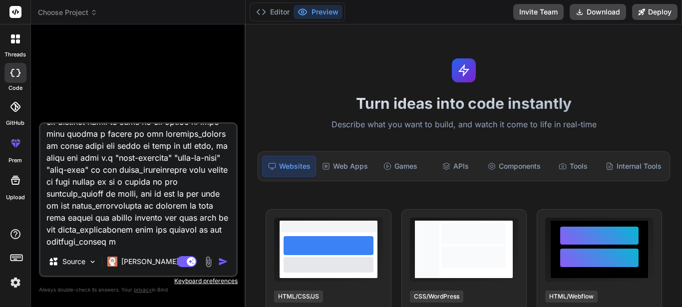
type textarea "This is the function I want to work on function add_brand($medicine_id=null) { …"
type textarea "x"
click at [159, 234] on textarea at bounding box center [138, 186] width 196 height 124
type textarea "This is the function I want to work on function add_brand($medicine_id=null) { …"
type textarea "x"
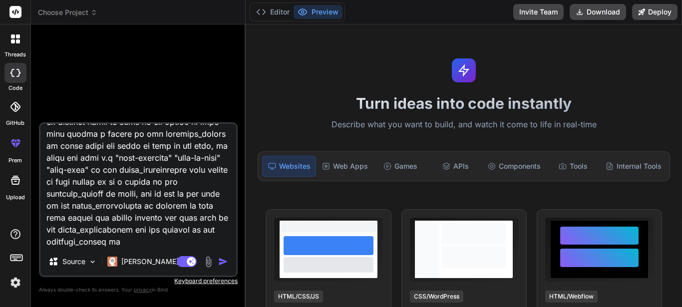
type textarea "This is the function I want to work on function add_brand($medicine_id=null) { …"
type textarea "x"
type textarea "This is the function I want to work on function add_brand($medicine_id=null) { …"
type textarea "x"
type textarea "This is the function I want to work on function add_brand($medicine_id=null) { …"
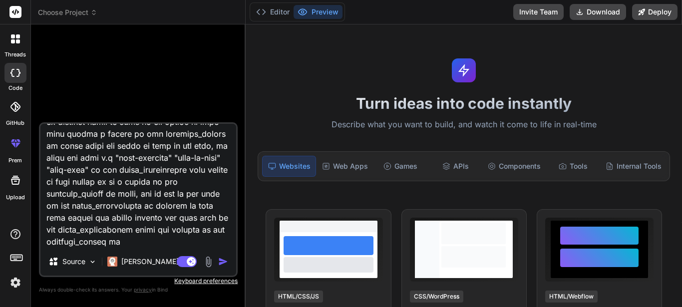
type textarea "x"
click at [149, 245] on textarea at bounding box center [138, 186] width 196 height 124
type textarea "This is the function I want to work on function add_brand($medicine_id=null) { …"
type textarea "x"
type textarea "This is the function I want to work on function add_brand($medicine_id=null) { …"
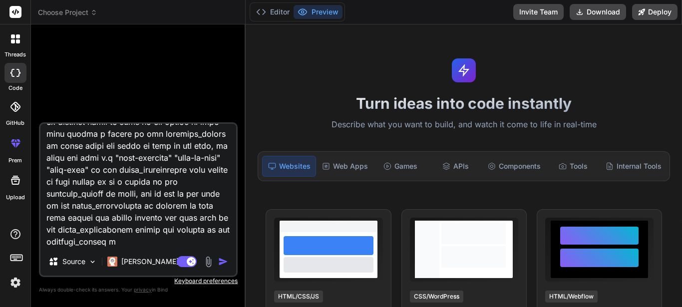
type textarea "x"
type textarea "This is the function I want to work on function add_brand($medicine_id=null) { …"
type textarea "x"
type textarea "This is the function I want to work on function add_brand($medicine_id=null) { …"
type textarea "x"
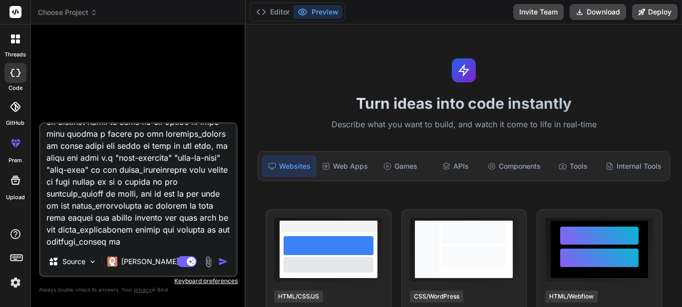
type textarea "This is the function I want to work on function add_brand($medicine_id=null) { …"
type textarea "x"
type textarea "This is the function I want to work on function add_brand($medicine_id=null) { …"
type textarea "x"
type textarea "This is the function I want to work on function add_brand($medicine_id=null) { …"
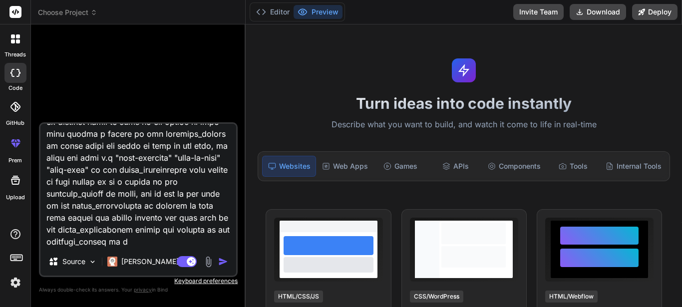
type textarea "x"
type textarea "This is the function I want to work on function add_brand($medicine_id=null) { …"
type textarea "x"
type textarea "This is the function I want to work on function add_brand($medicine_id=null) { …"
type textarea "x"
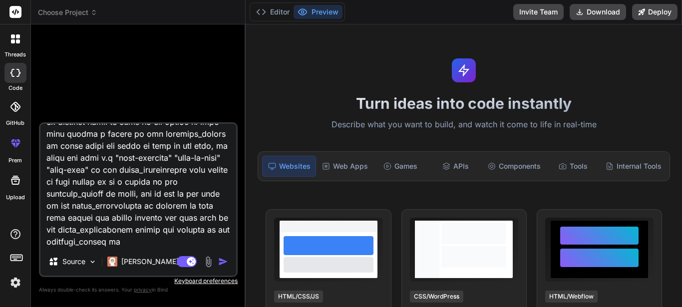
type textarea "This is the function I want to work on function add_brand($medicine_id=null) { …"
type textarea "x"
type textarea "This is the function I want to work on function add_brand($medicine_id=null) { …"
type textarea "x"
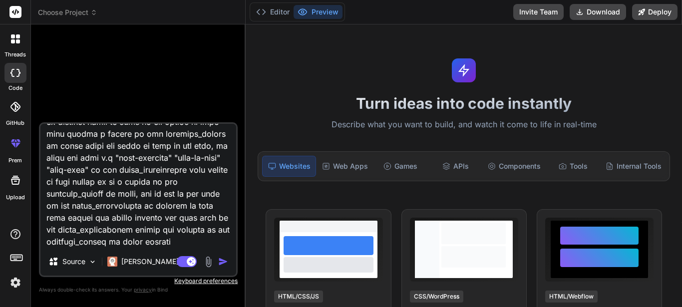
click at [193, 240] on textarea at bounding box center [138, 186] width 196 height 124
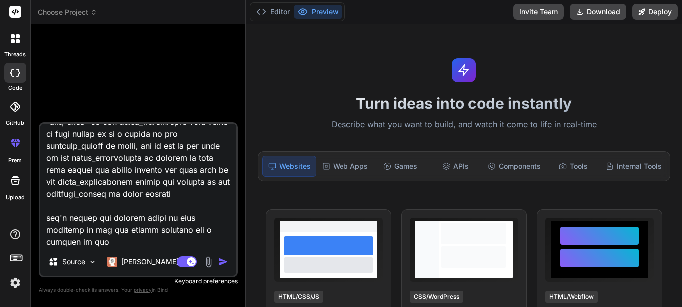
scroll to position [3226, 0]
click at [110, 232] on textarea at bounding box center [138, 186] width 196 height 124
click at [172, 244] on textarea at bounding box center [138, 186] width 196 height 124
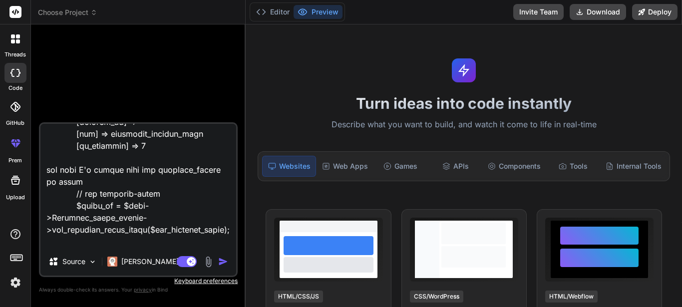
scroll to position [2976, 0]
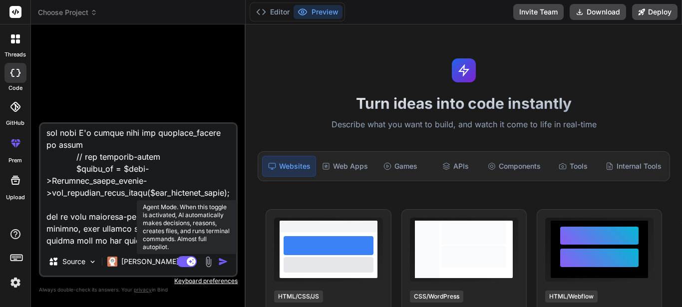
click at [194, 262] on rect at bounding box center [191, 261] width 9 height 9
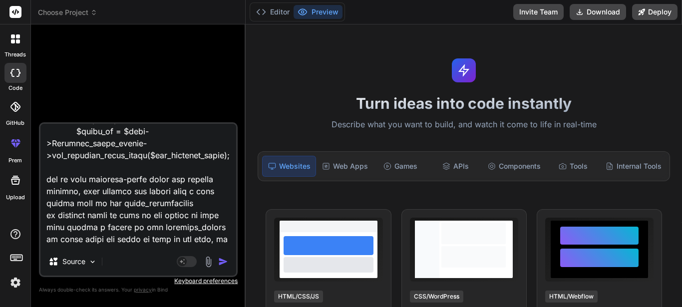
scroll to position [3027, 0]
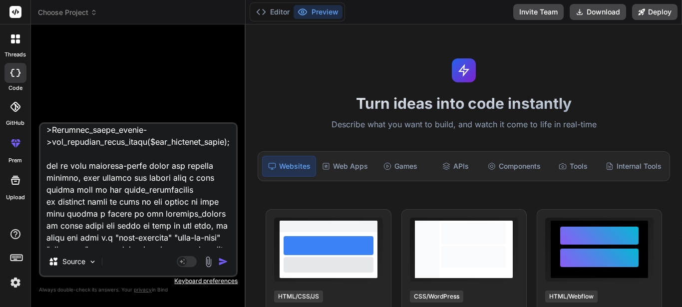
click at [222, 263] on img "button" at bounding box center [223, 262] width 10 height 10
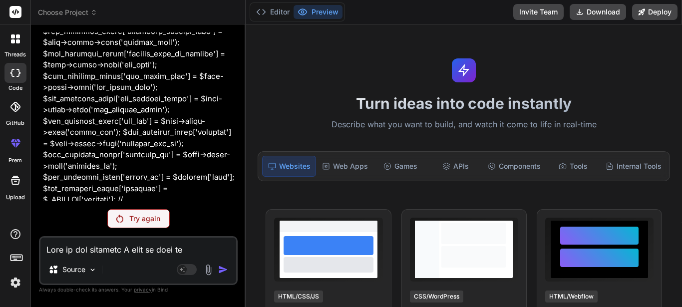
scroll to position [1149, 0]
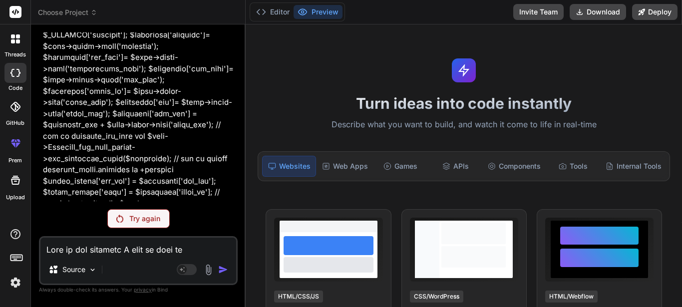
click at [120, 219] on img at bounding box center [119, 219] width 7 height 8
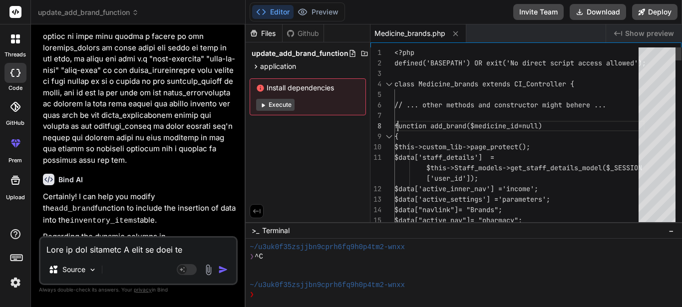
scroll to position [0, 0]
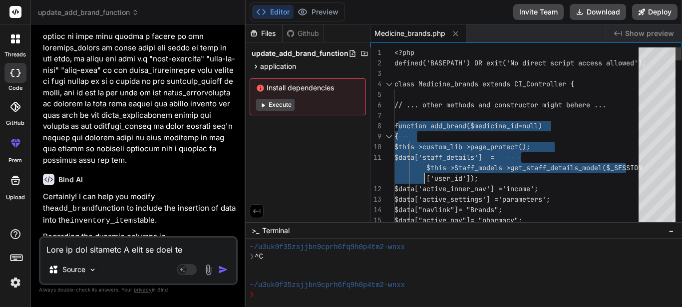
drag, startPoint x: 397, startPoint y: 124, endPoint x: 422, endPoint y: 177, distance: 58.3
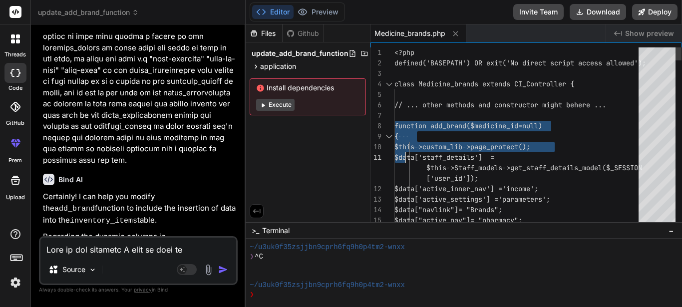
drag, startPoint x: 396, startPoint y: 123, endPoint x: 414, endPoint y: 169, distance: 48.9
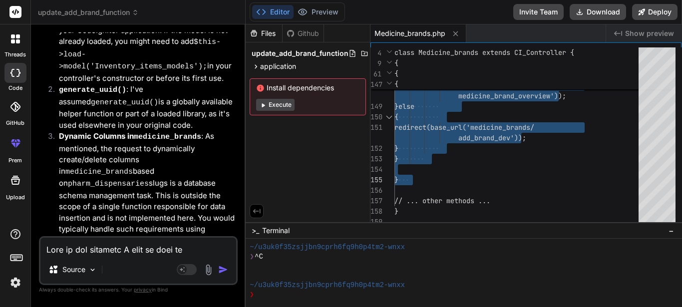
scroll to position [2306, 0]
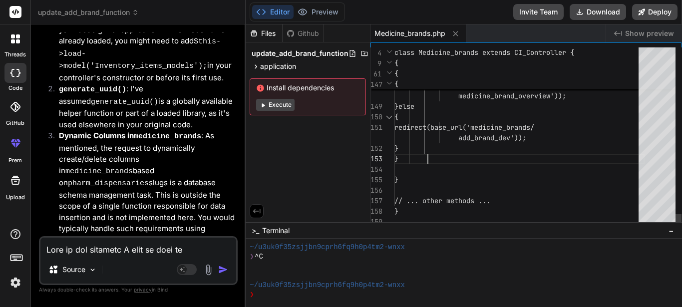
click at [163, 250] on textarea at bounding box center [138, 247] width 196 height 18
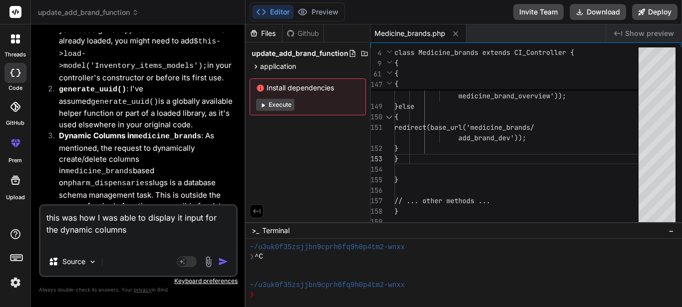
paste textarea "<div class="grid"> <?php foreach ($pharmacy_dispensary as $dispensary) { ?> <di…"
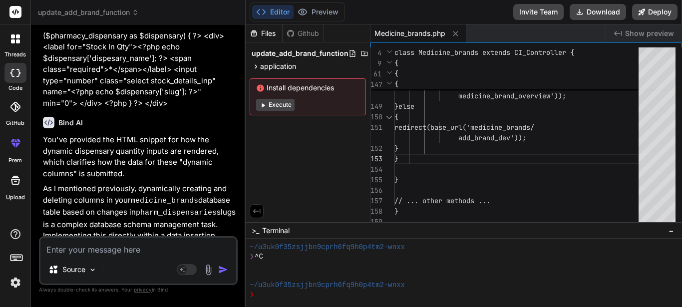
scroll to position [2575, 0]
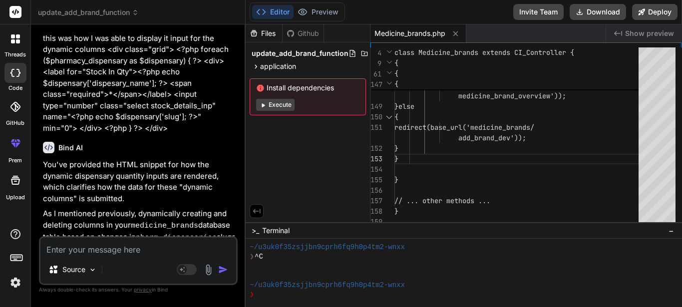
click at [127, 249] on textarea at bounding box center [138, 247] width 196 height 18
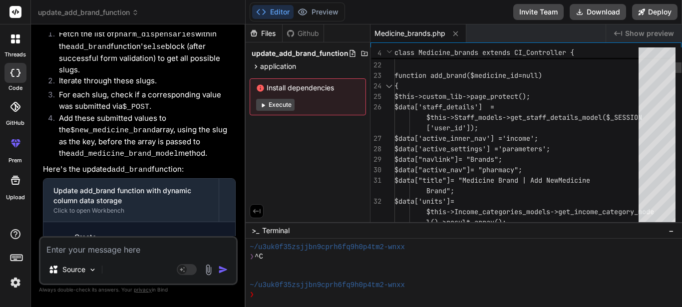
scroll to position [0, 0]
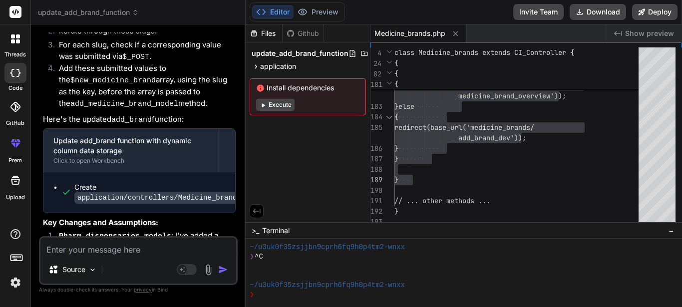
scroll to position [3750, 0]
